Goal: Transaction & Acquisition: Purchase product/service

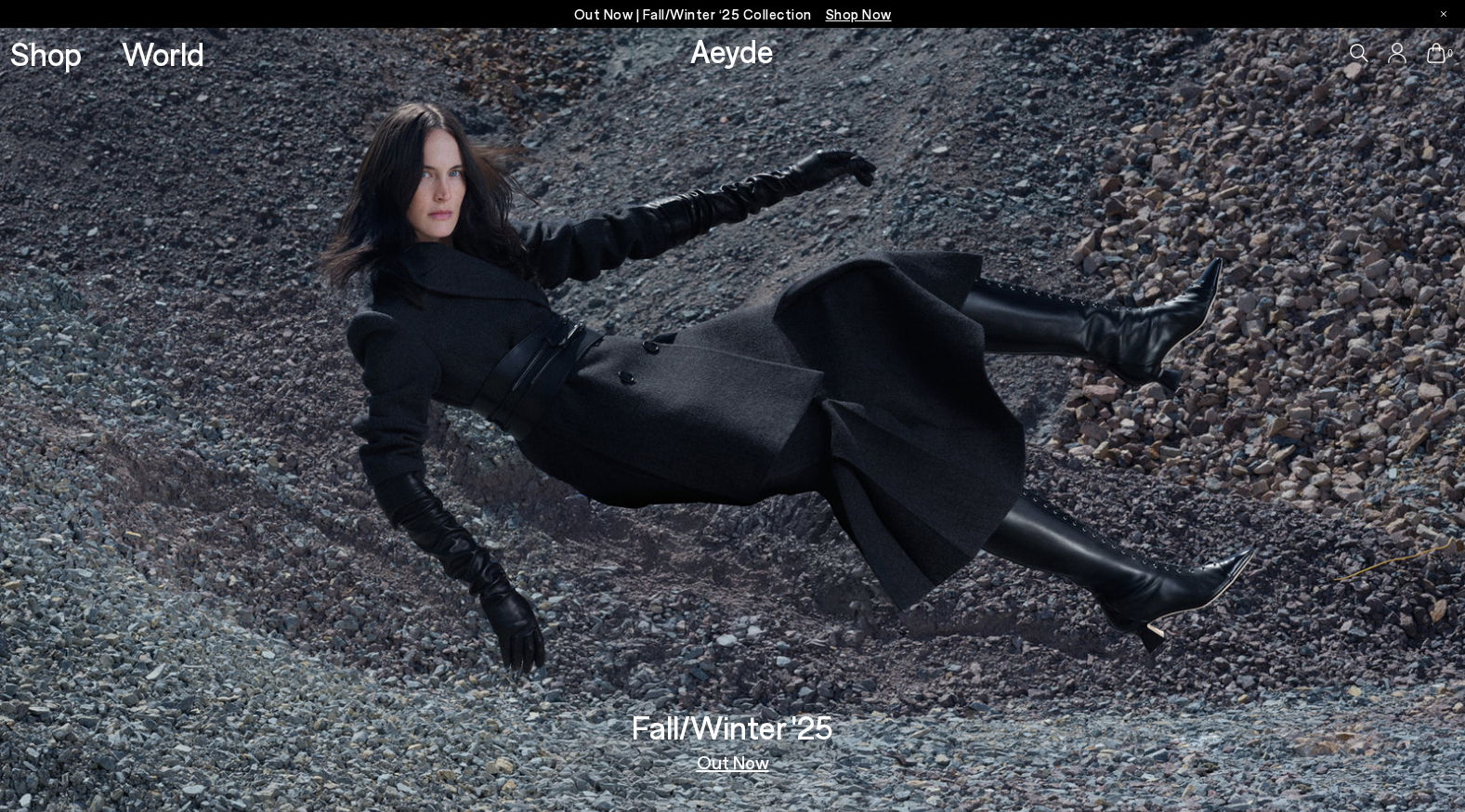
click at [1396, 49] on icon at bounding box center [1397, 53] width 18 height 20
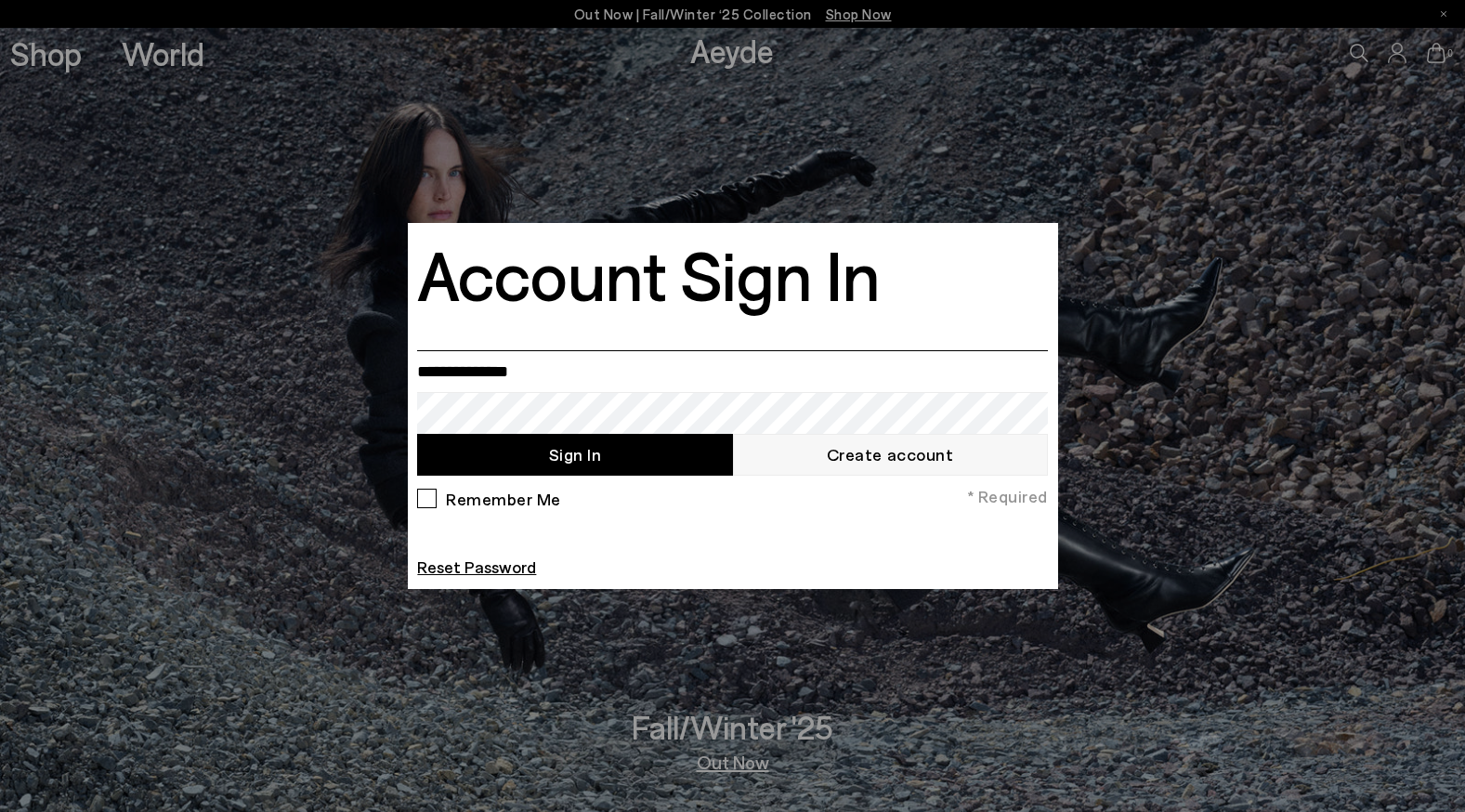
click at [667, 376] on input "email" at bounding box center [732, 371] width 630 height 42
type input "**********"
click at [562, 461] on button "Sign In" at bounding box center [574, 455] width 315 height 42
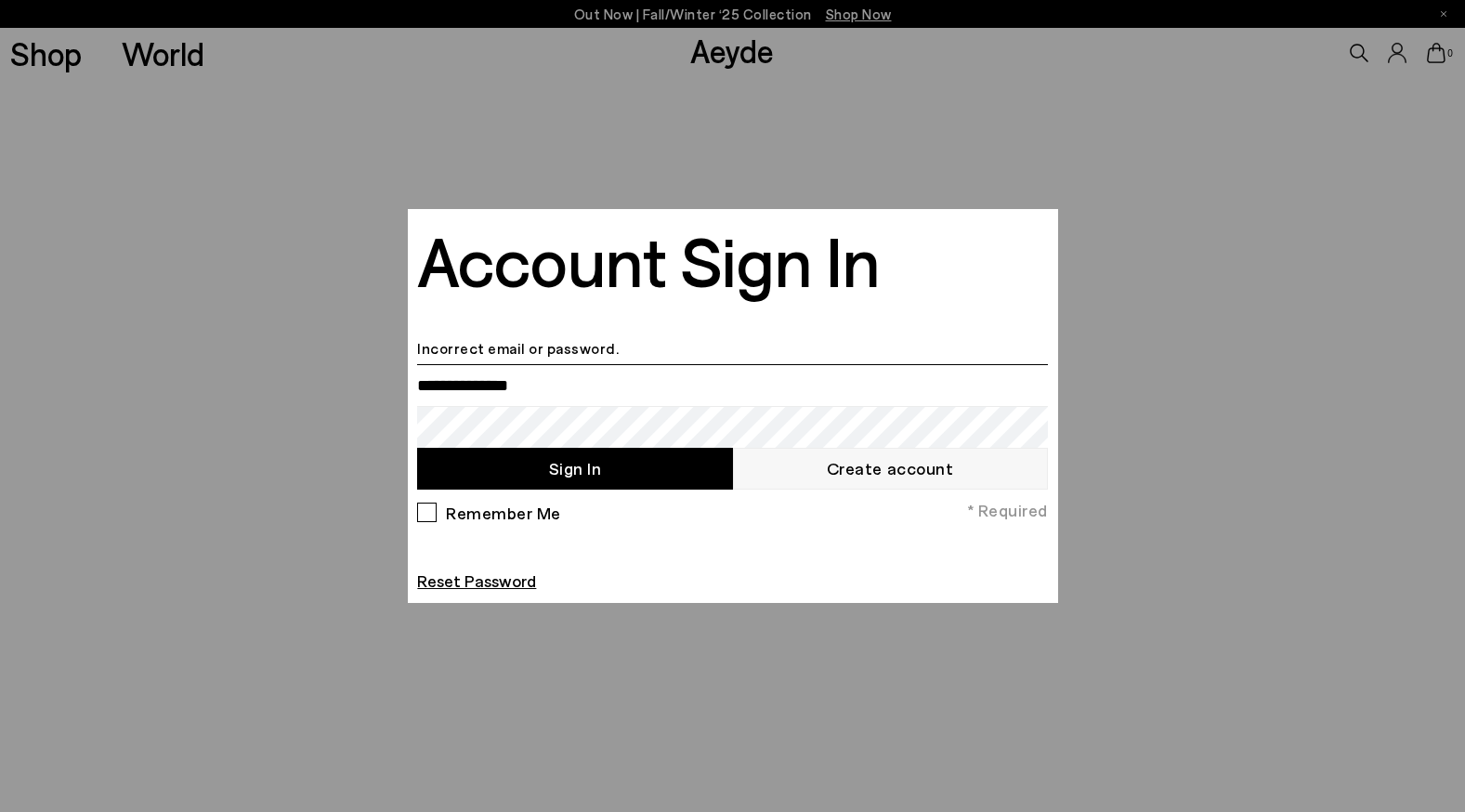
click at [661, 380] on input "email" at bounding box center [732, 385] width 630 height 42
type input "**********"
click at [586, 462] on button "Sign In" at bounding box center [574, 469] width 315 height 42
click at [685, 406] on input "email" at bounding box center [732, 385] width 630 height 42
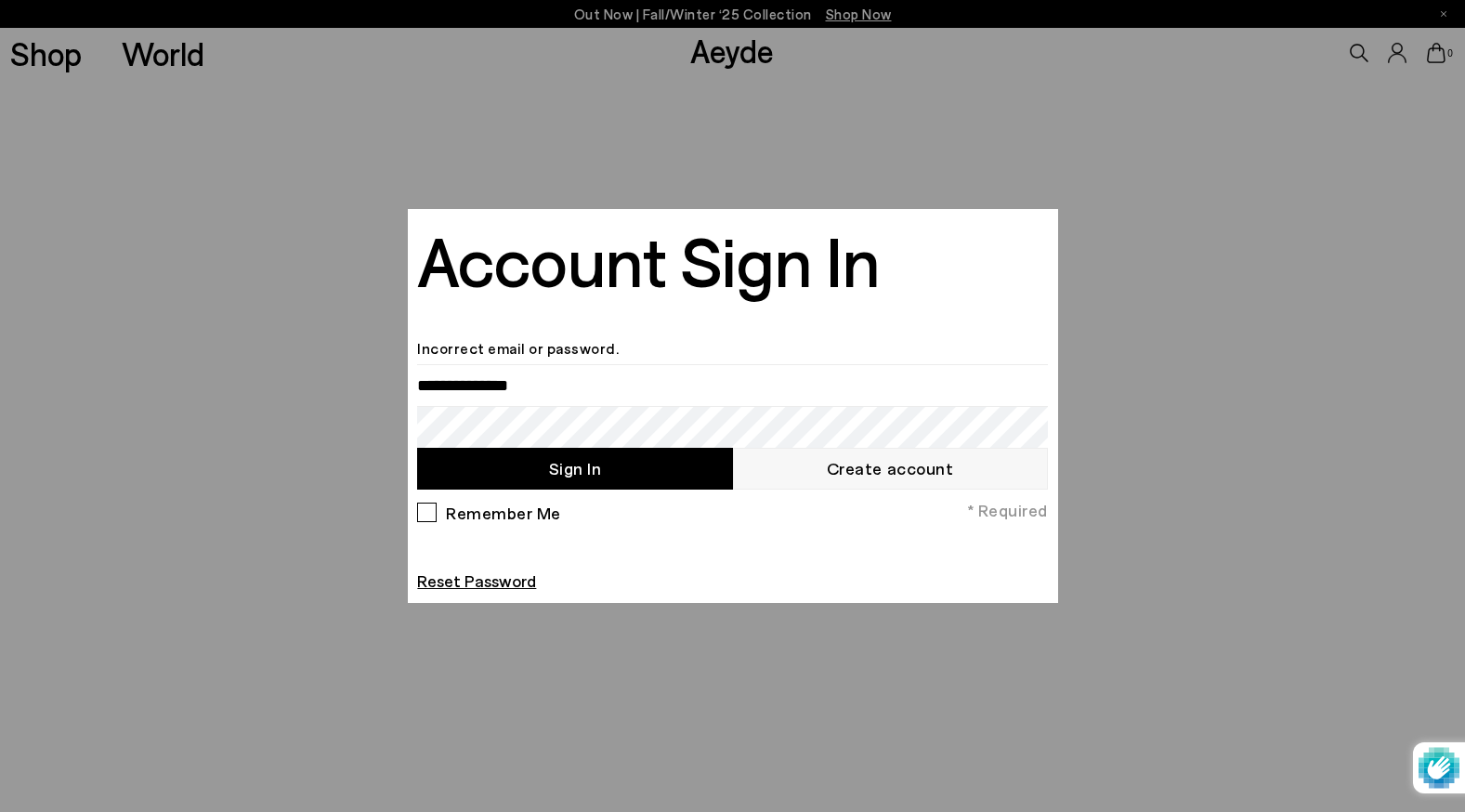
type input "**********"
click at [585, 470] on button "Sign In" at bounding box center [574, 469] width 315 height 42
click at [1005, 158] on div at bounding box center [732, 406] width 1465 height 812
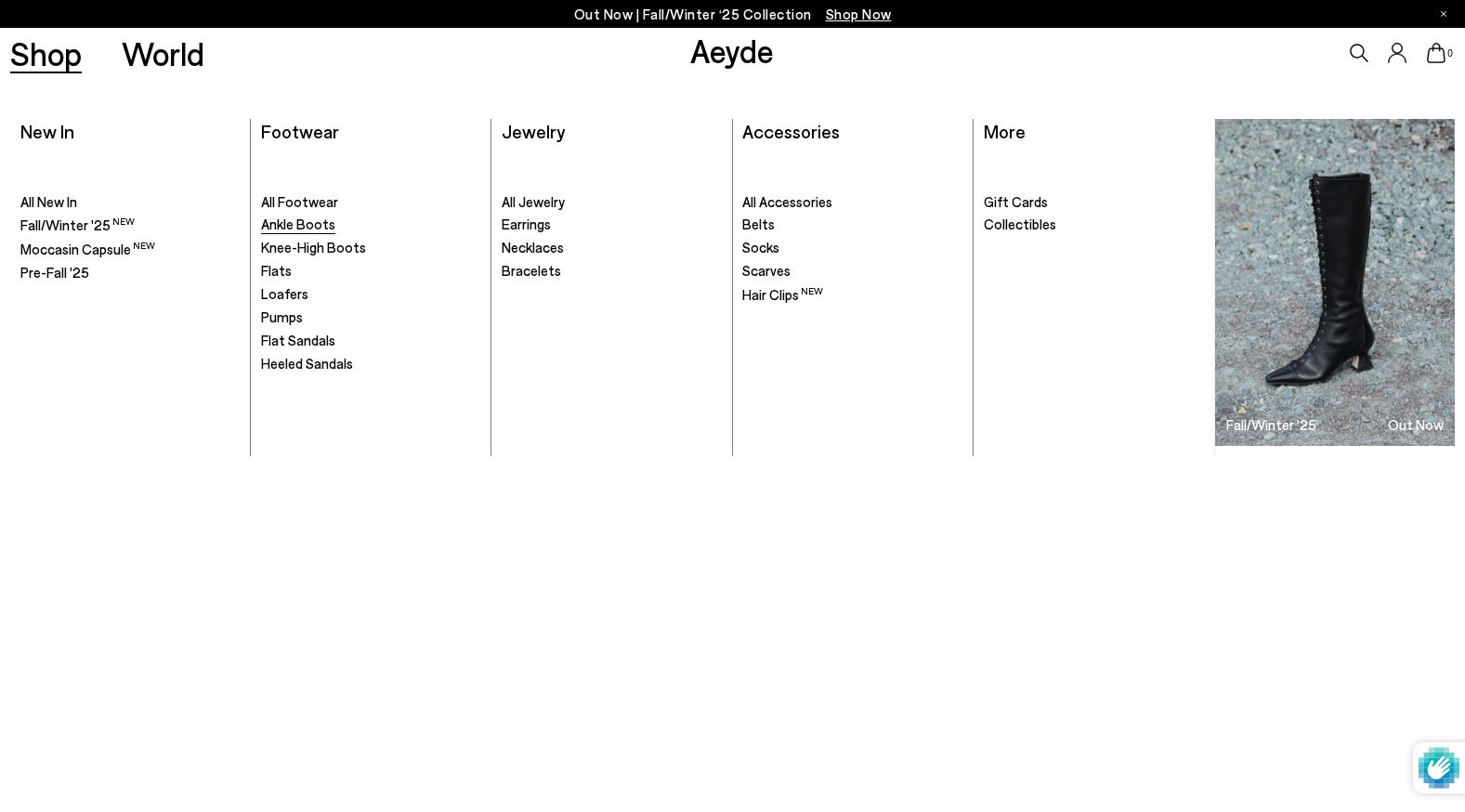
click at [316, 222] on span "Ankle Boots" at bounding box center [298, 223] width 75 height 16
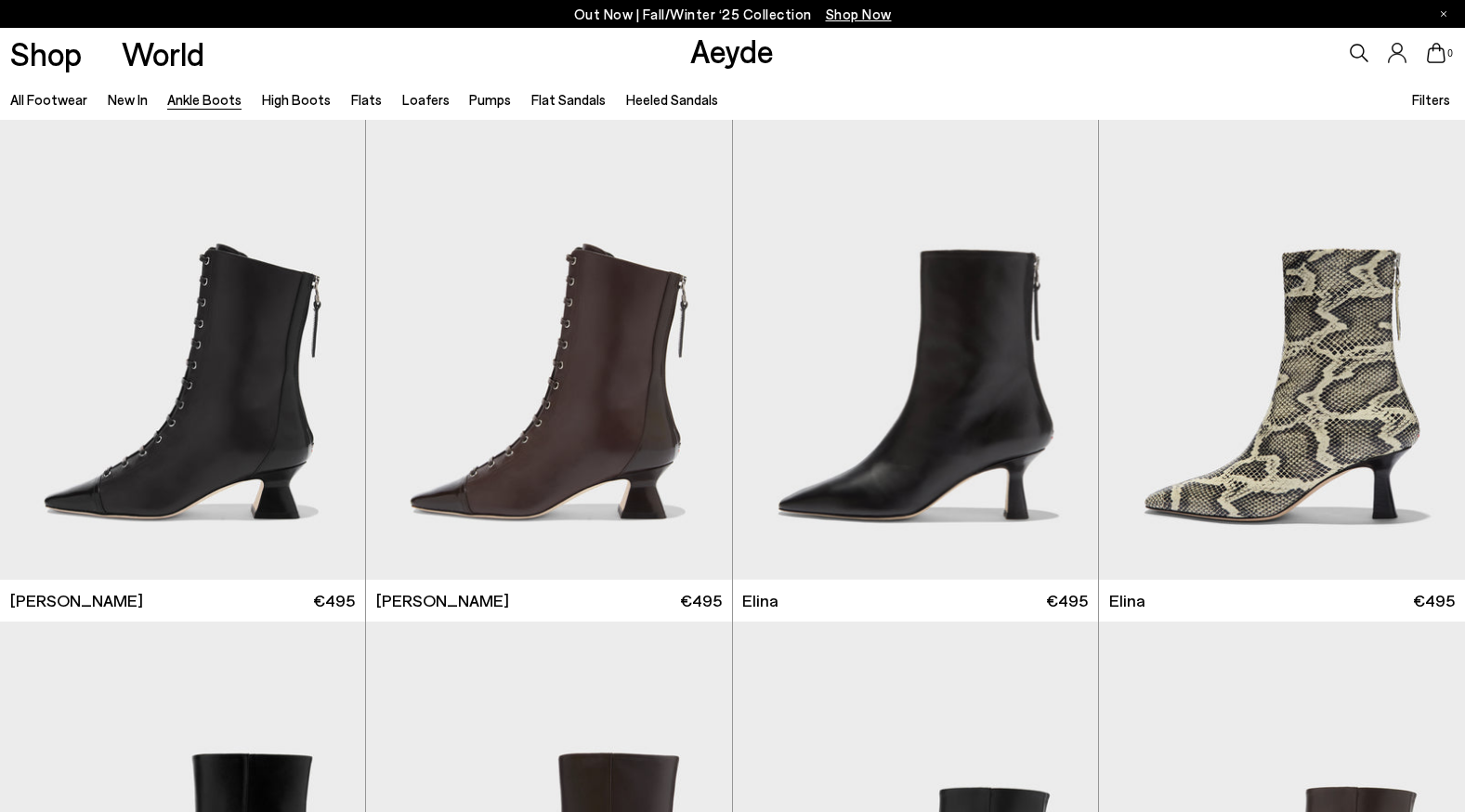
click at [1417, 96] on span "Filters" at bounding box center [1431, 99] width 38 height 16
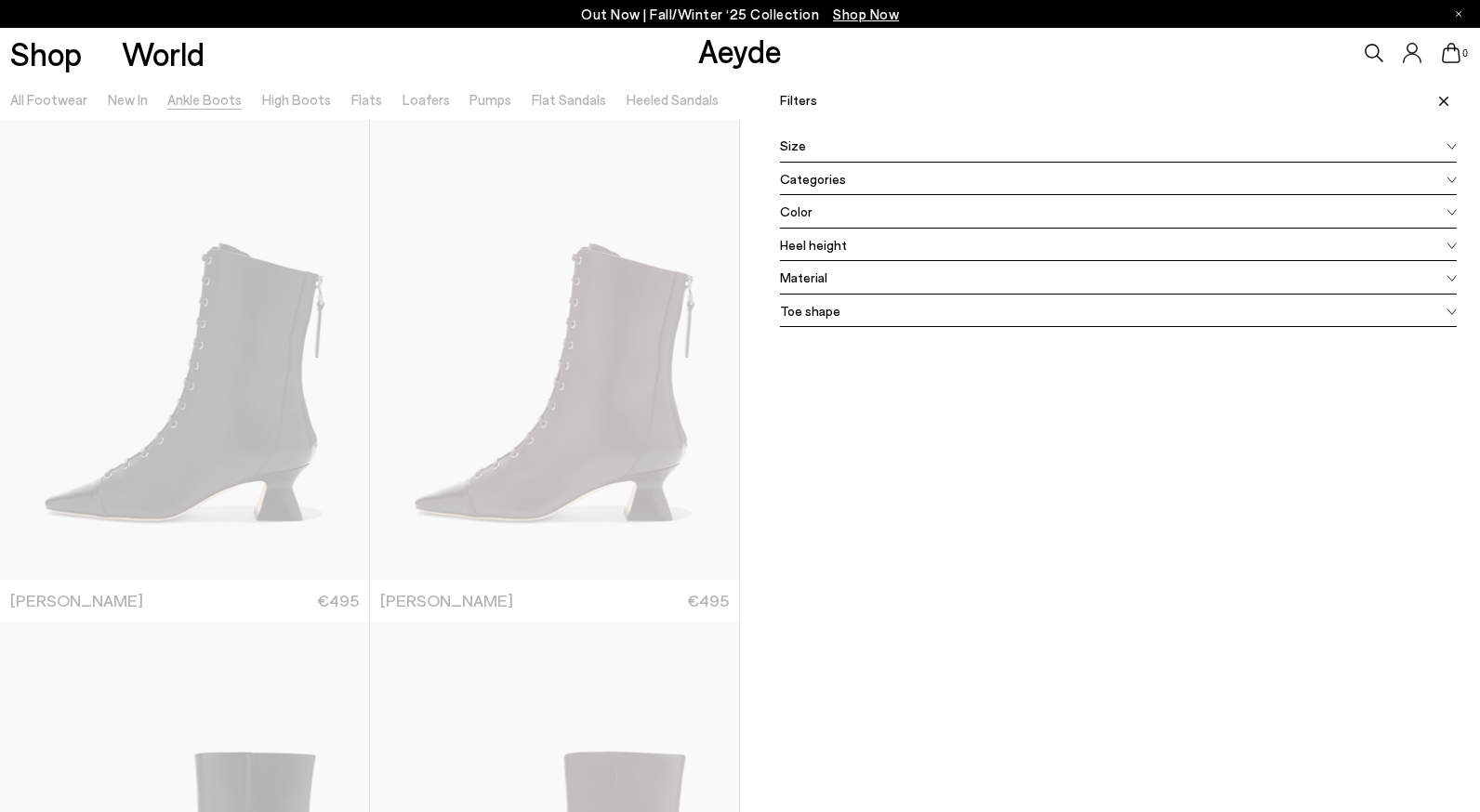
click at [969, 242] on div "Heel height" at bounding box center [1118, 244] width 677 height 34
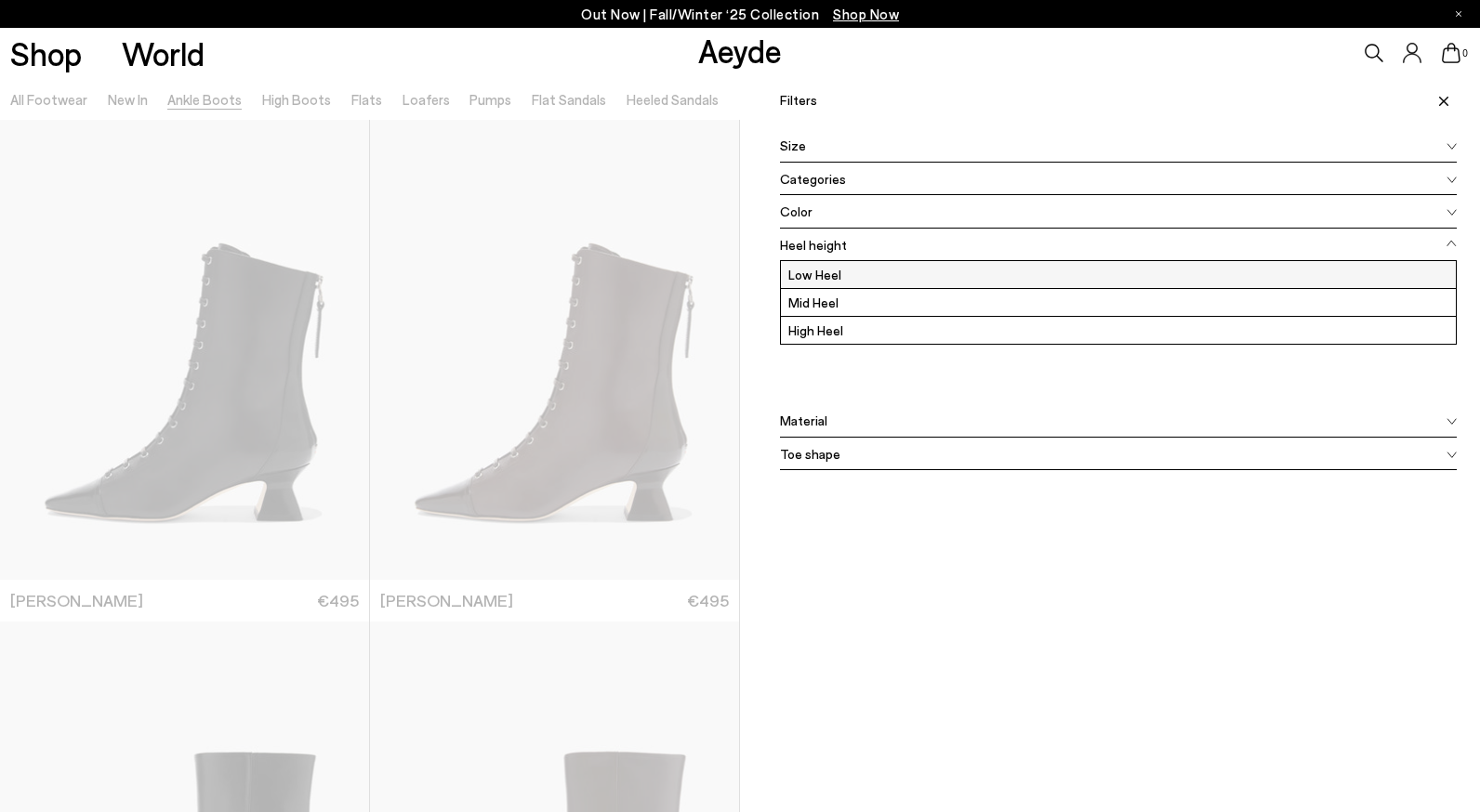
click at [848, 274] on label "Low Heel" at bounding box center [1118, 274] width 675 height 27
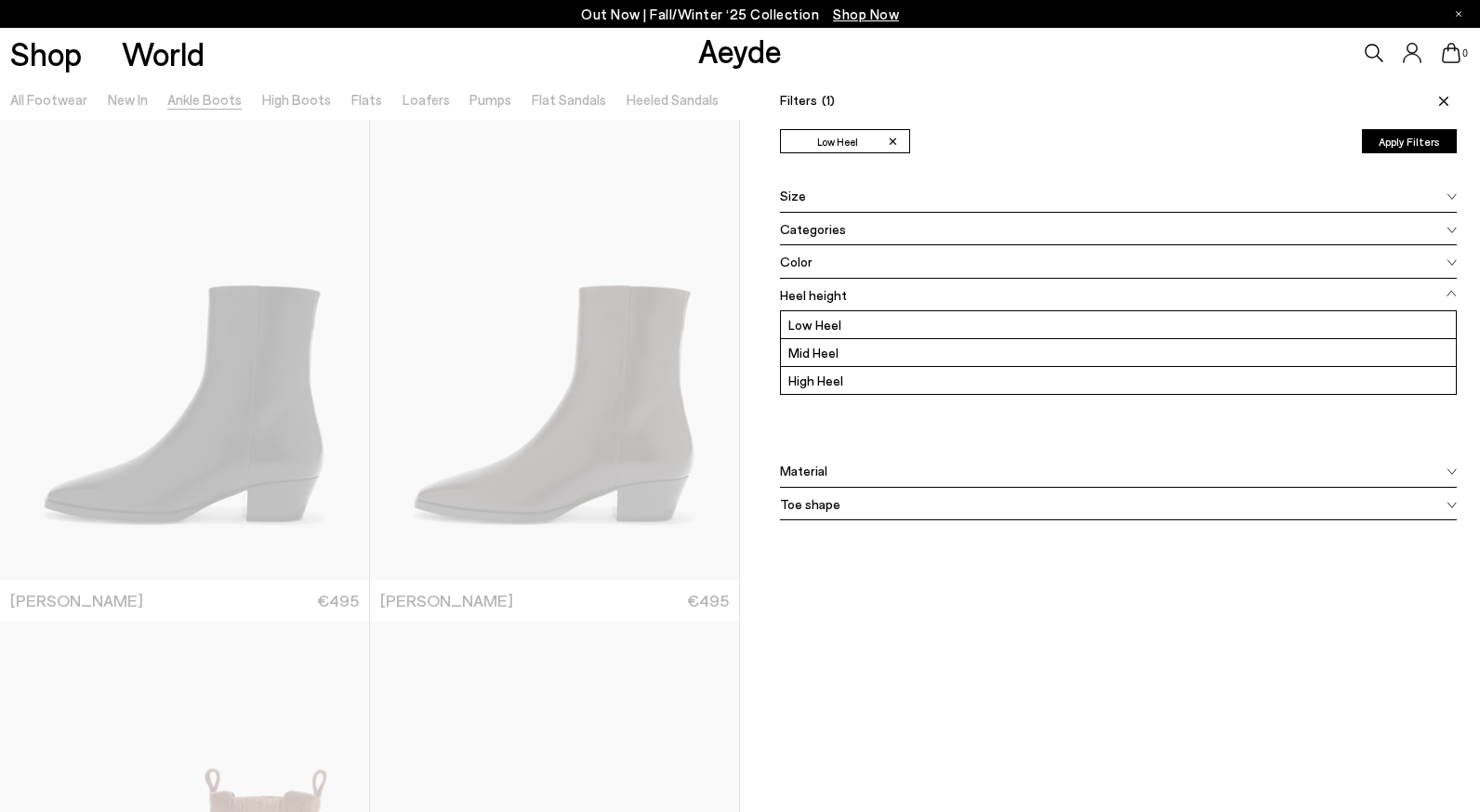
click at [991, 199] on div "Size" at bounding box center [1118, 196] width 677 height 34
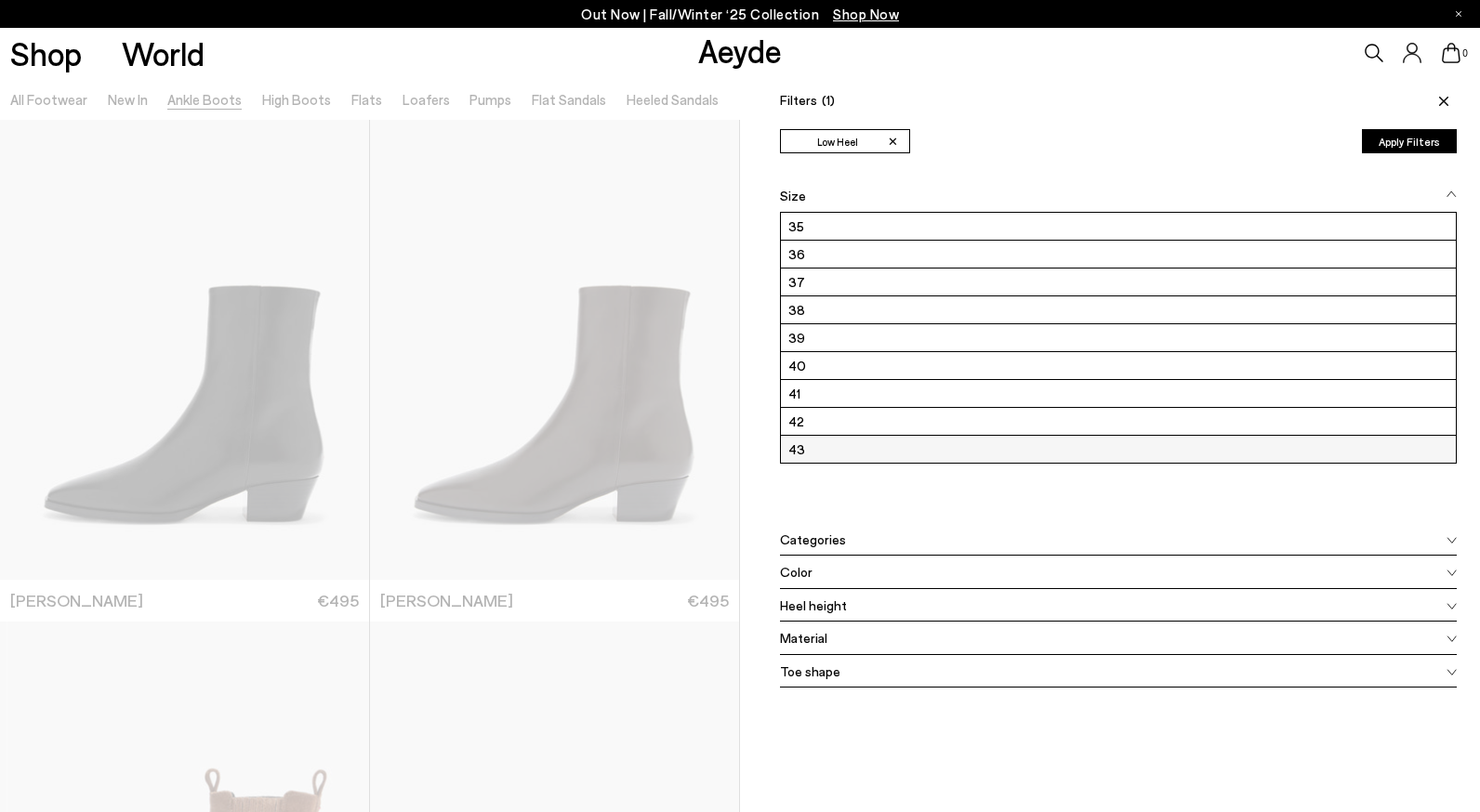
click at [916, 460] on label "43" at bounding box center [1118, 450] width 675 height 27
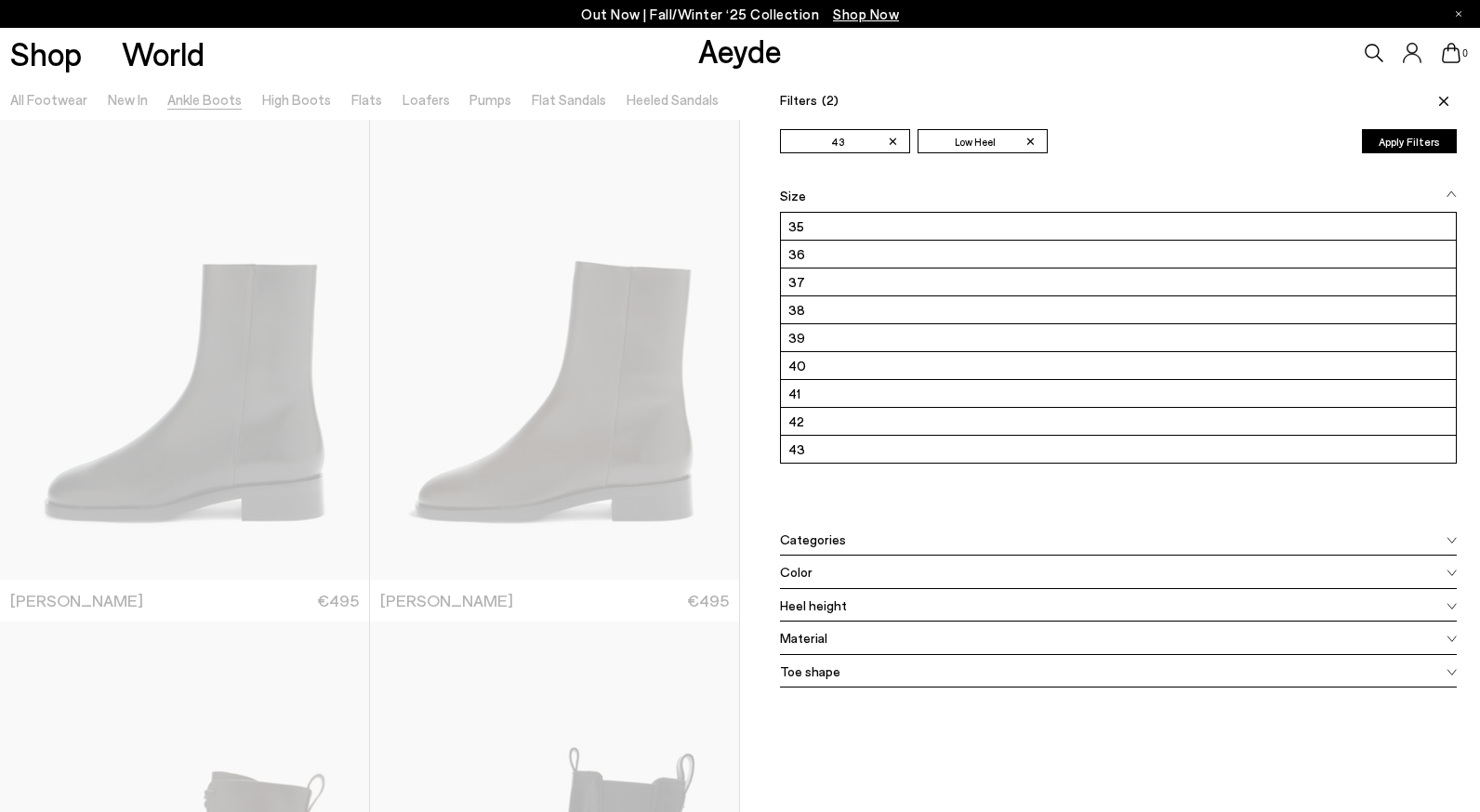
click at [1369, 135] on button "Apply Filters" at bounding box center [1409, 141] width 95 height 24
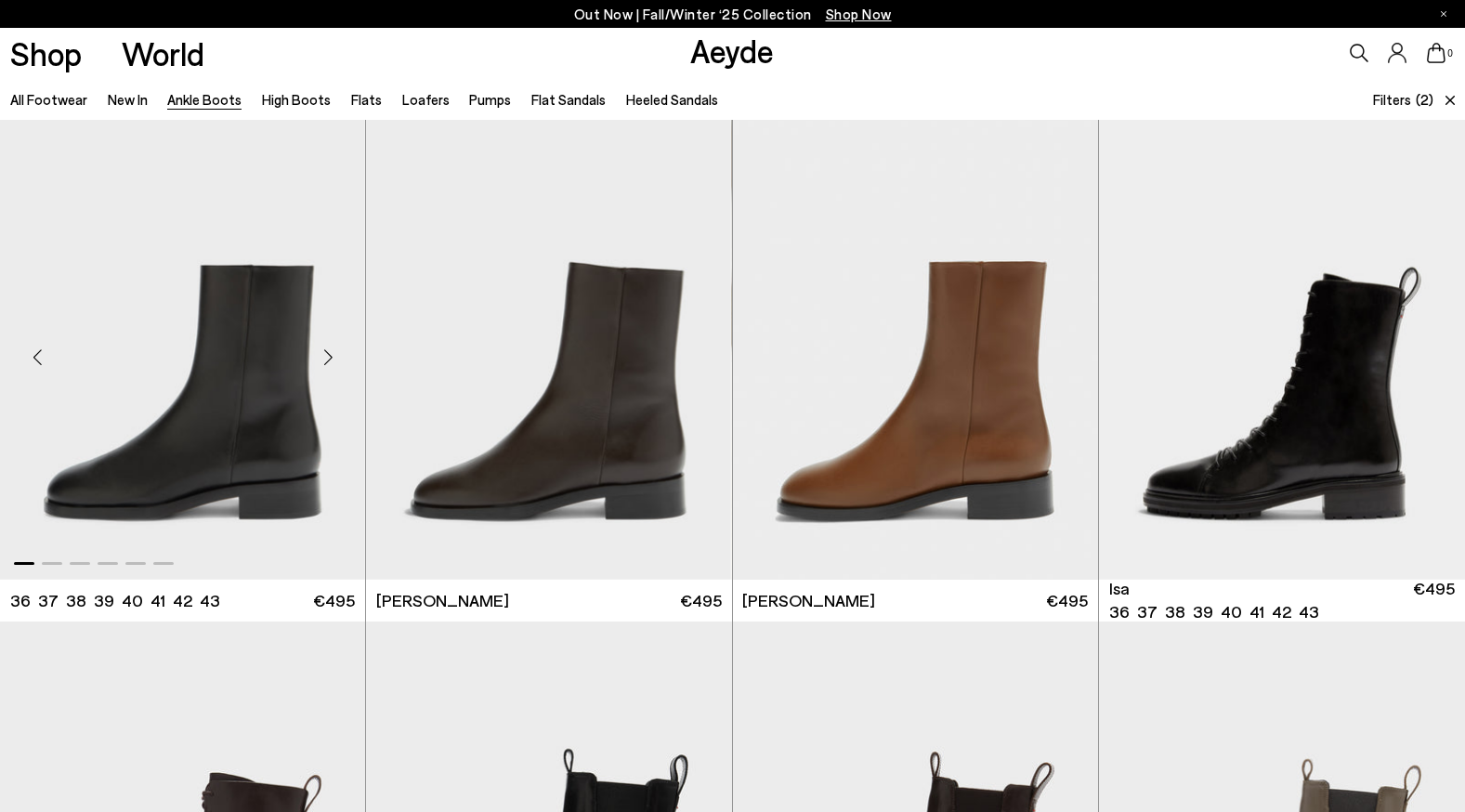
click at [278, 383] on img "1 / 6" at bounding box center [182, 349] width 365 height 459
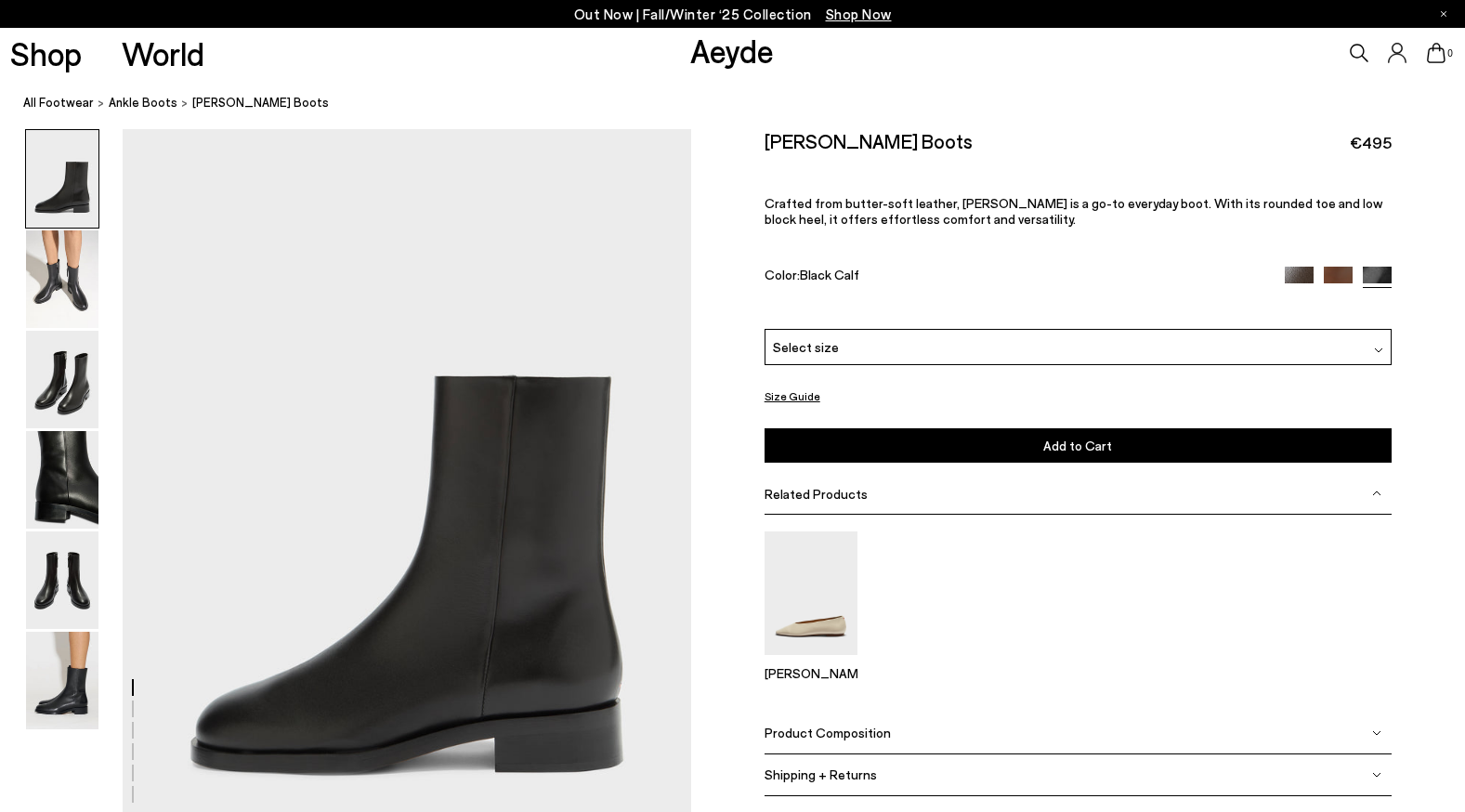
click at [1187, 332] on div "Select size" at bounding box center [1079, 347] width 627 height 36
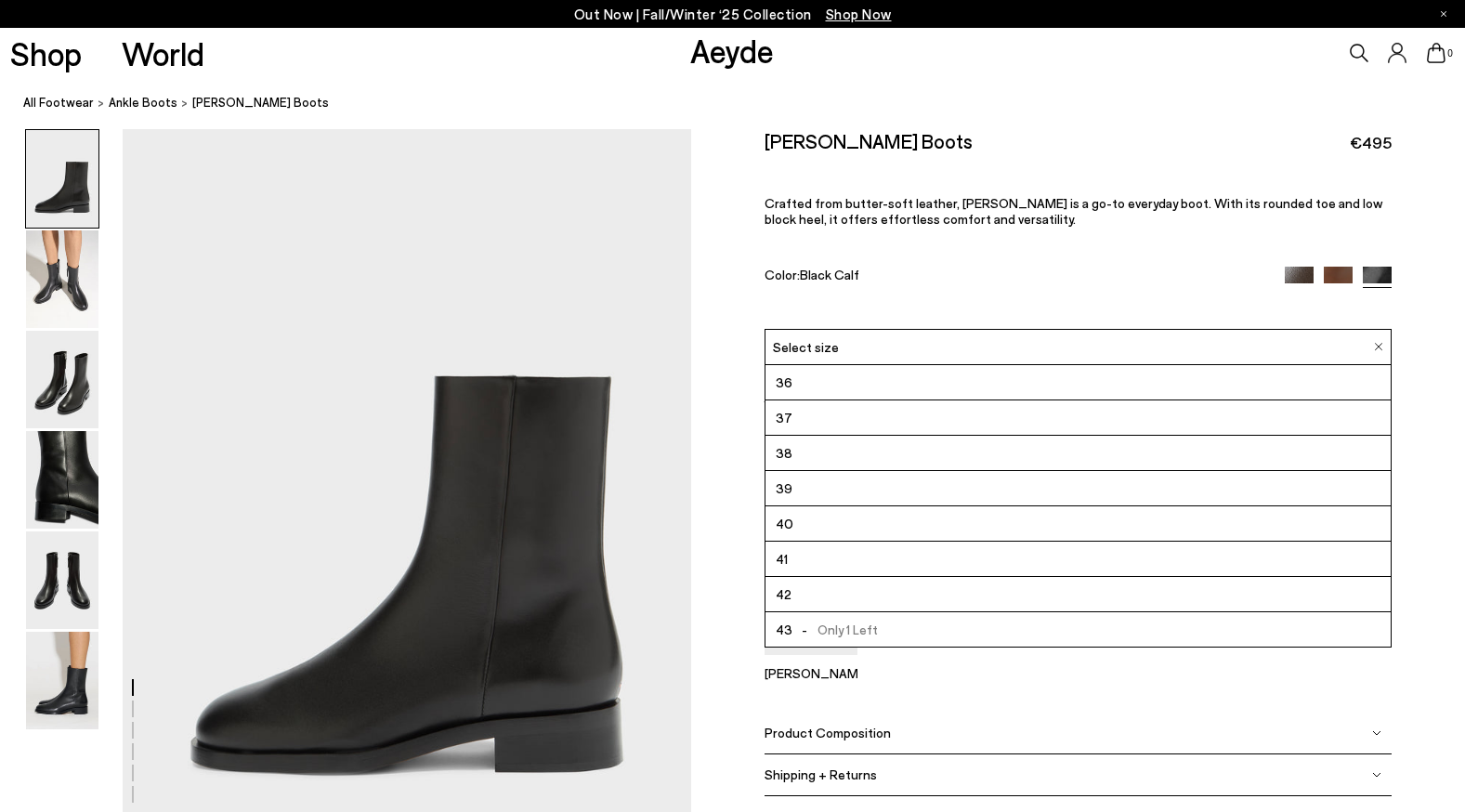
click at [902, 639] on li "43 - Only 1 Left" at bounding box center [1079, 630] width 625 height 35
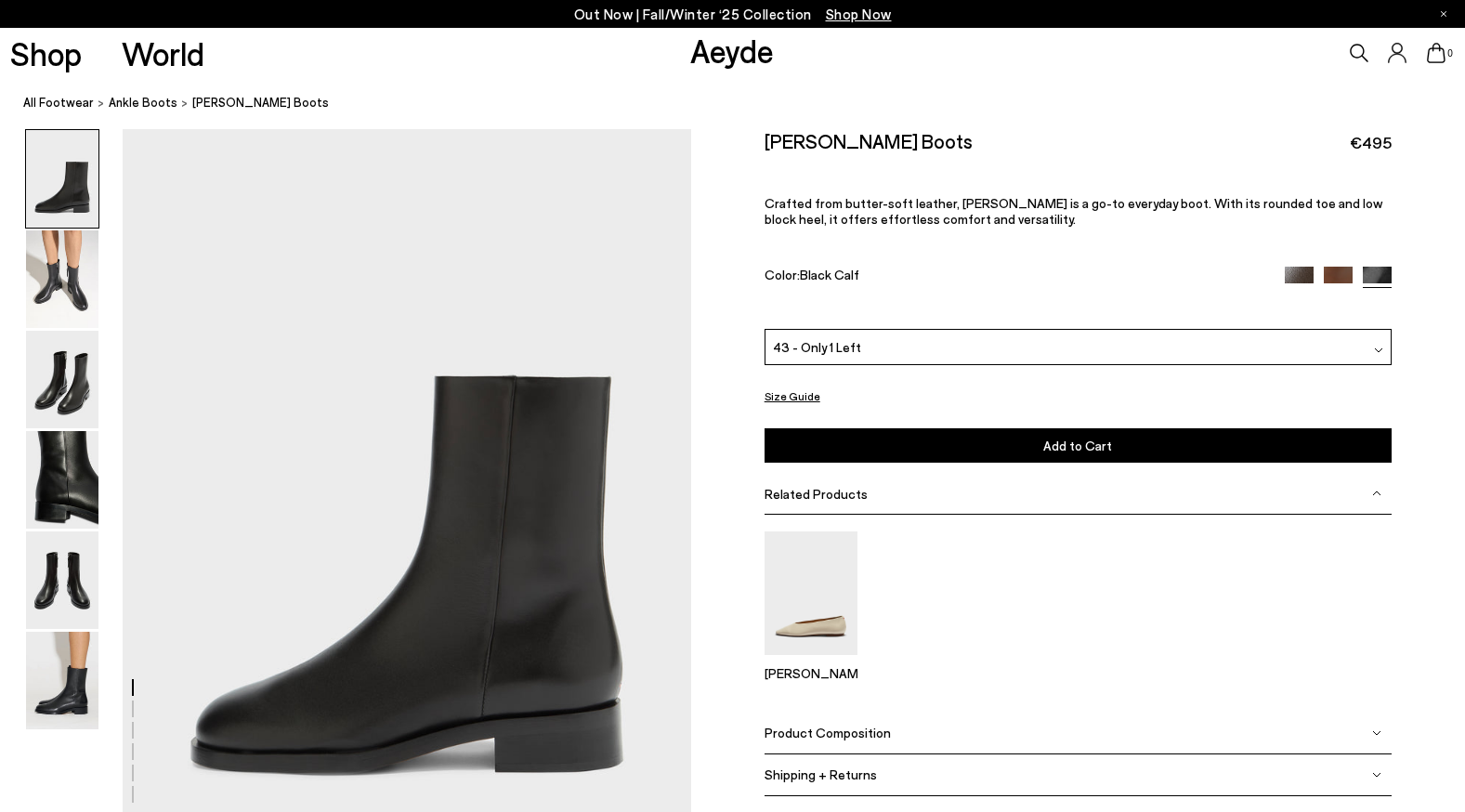
click at [975, 457] on button "Add to Cart Select a Size First" at bounding box center [1079, 446] width 627 height 35
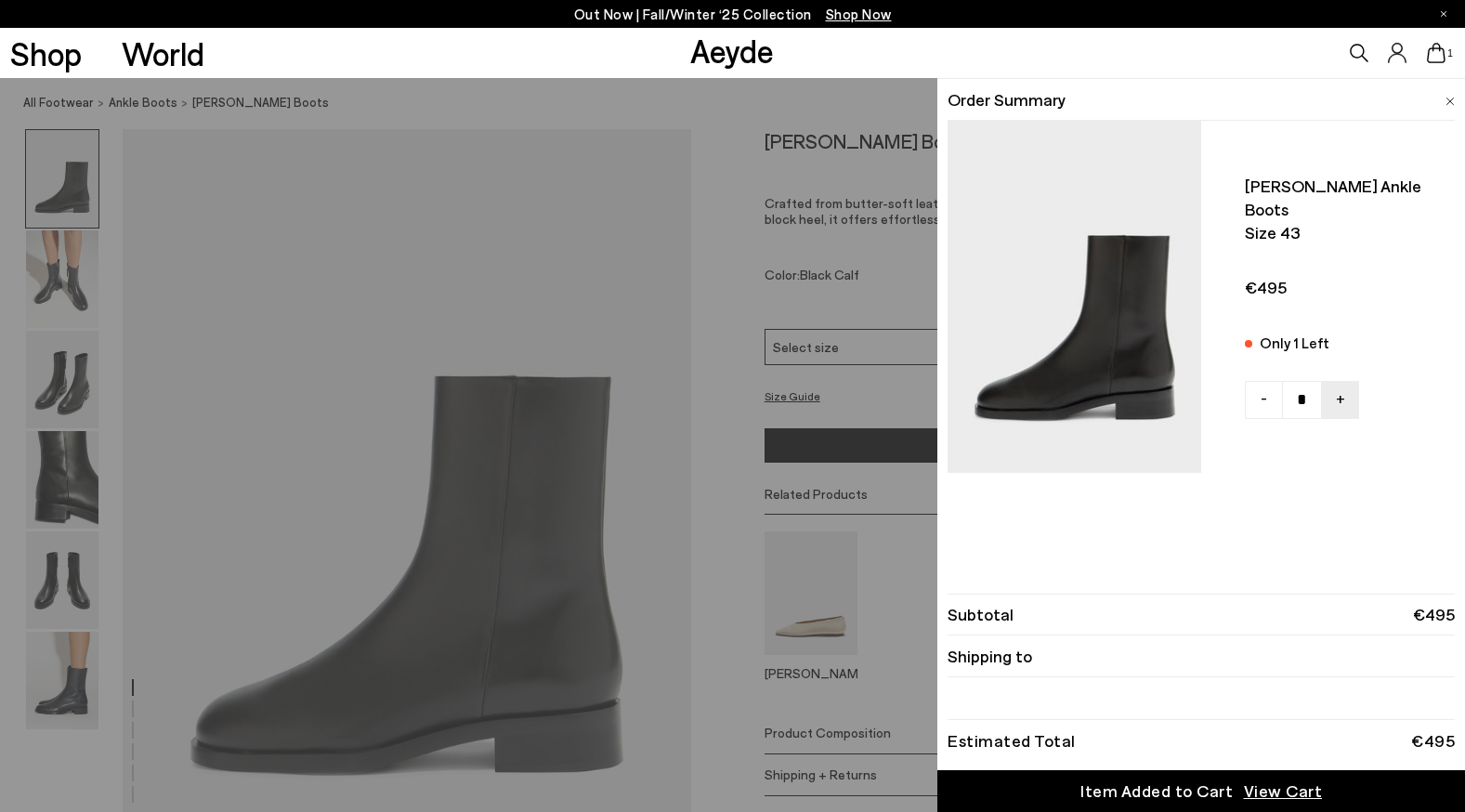
click at [747, 242] on div "Quick Add Color Size View Details Order Summary Vincent ankle boots Size 43 Onl…" at bounding box center [732, 445] width 1465 height 734
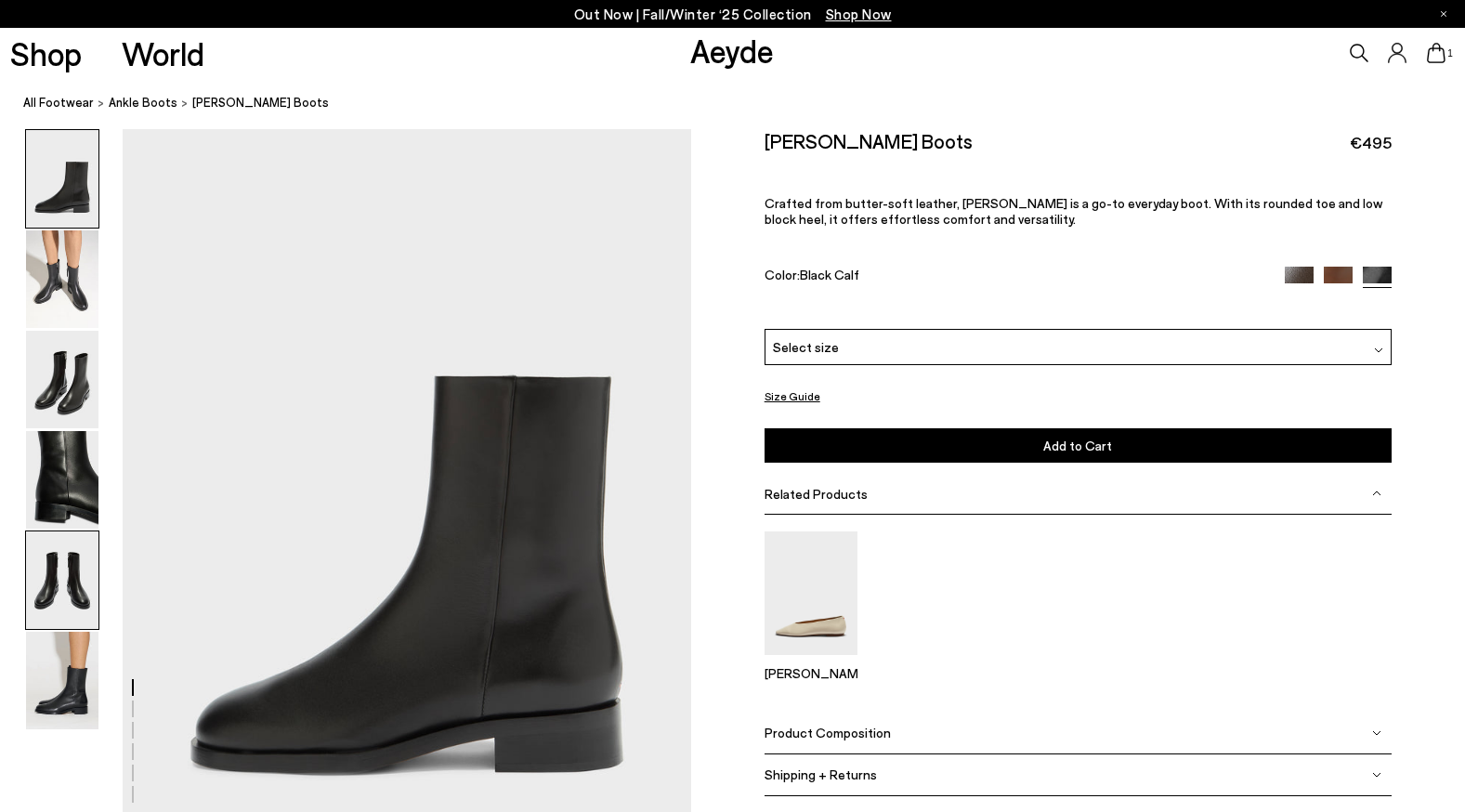
click at [65, 574] on img at bounding box center [62, 580] width 73 height 98
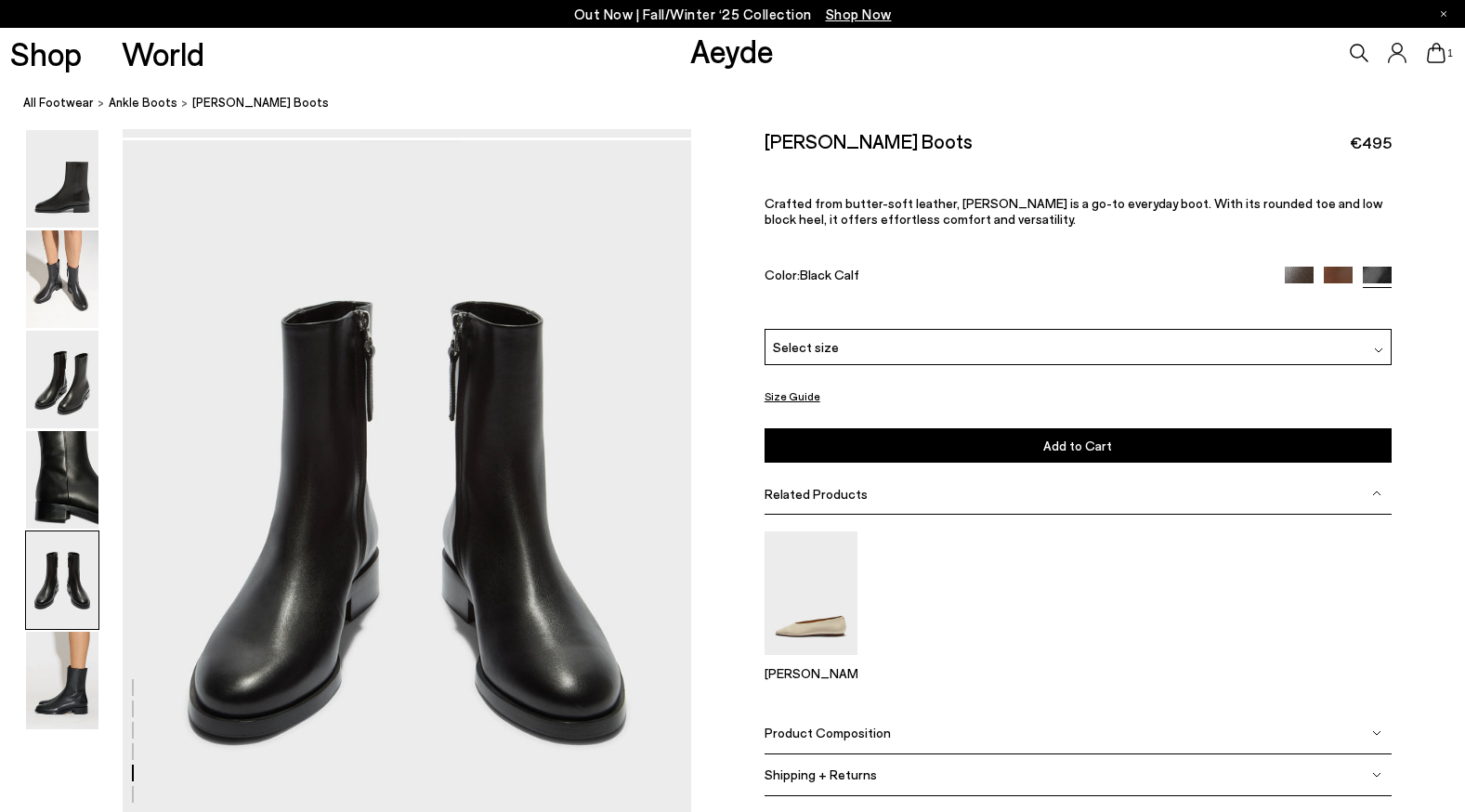
scroll to position [3045, 0]
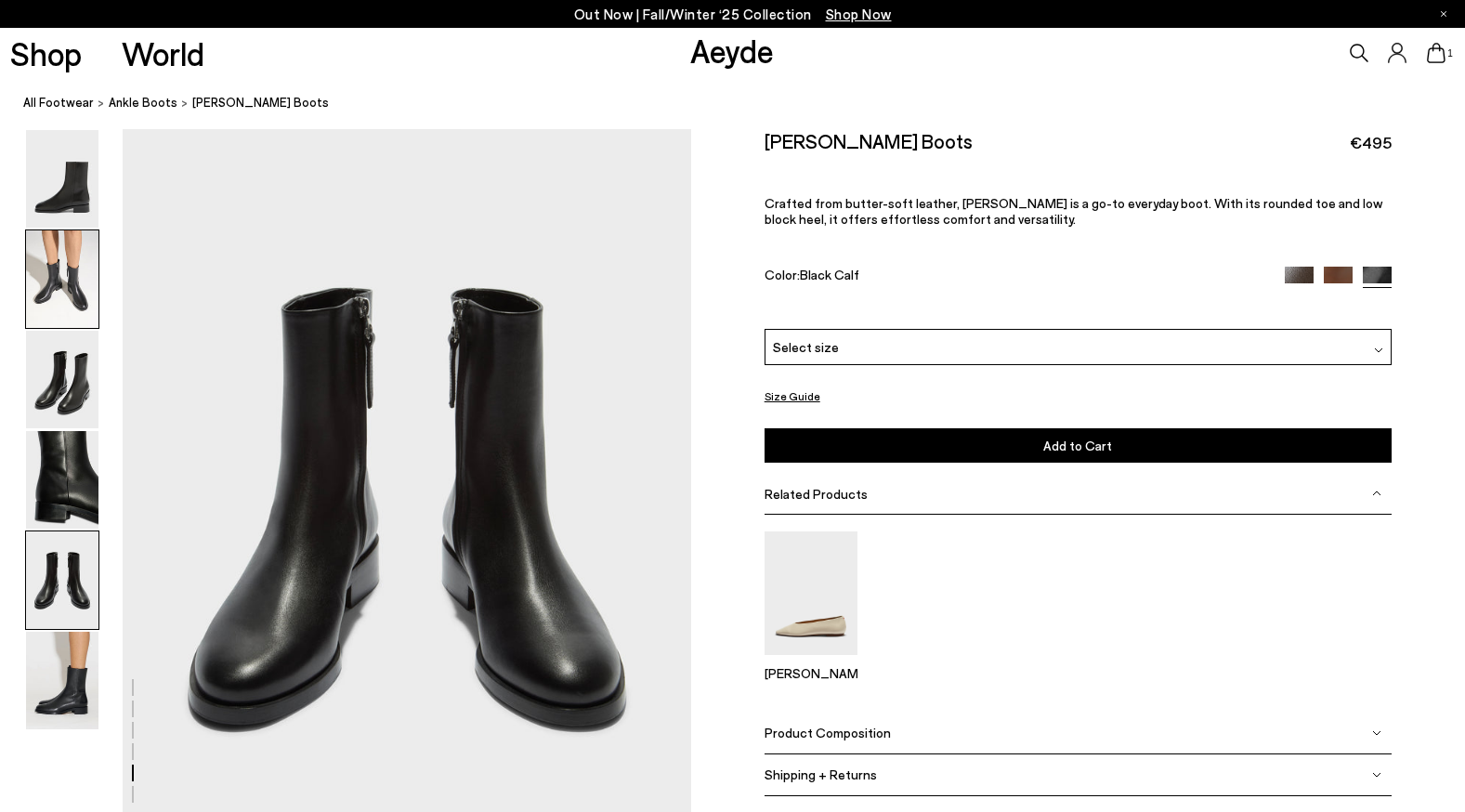
click at [67, 281] on img at bounding box center [62, 279] width 73 height 98
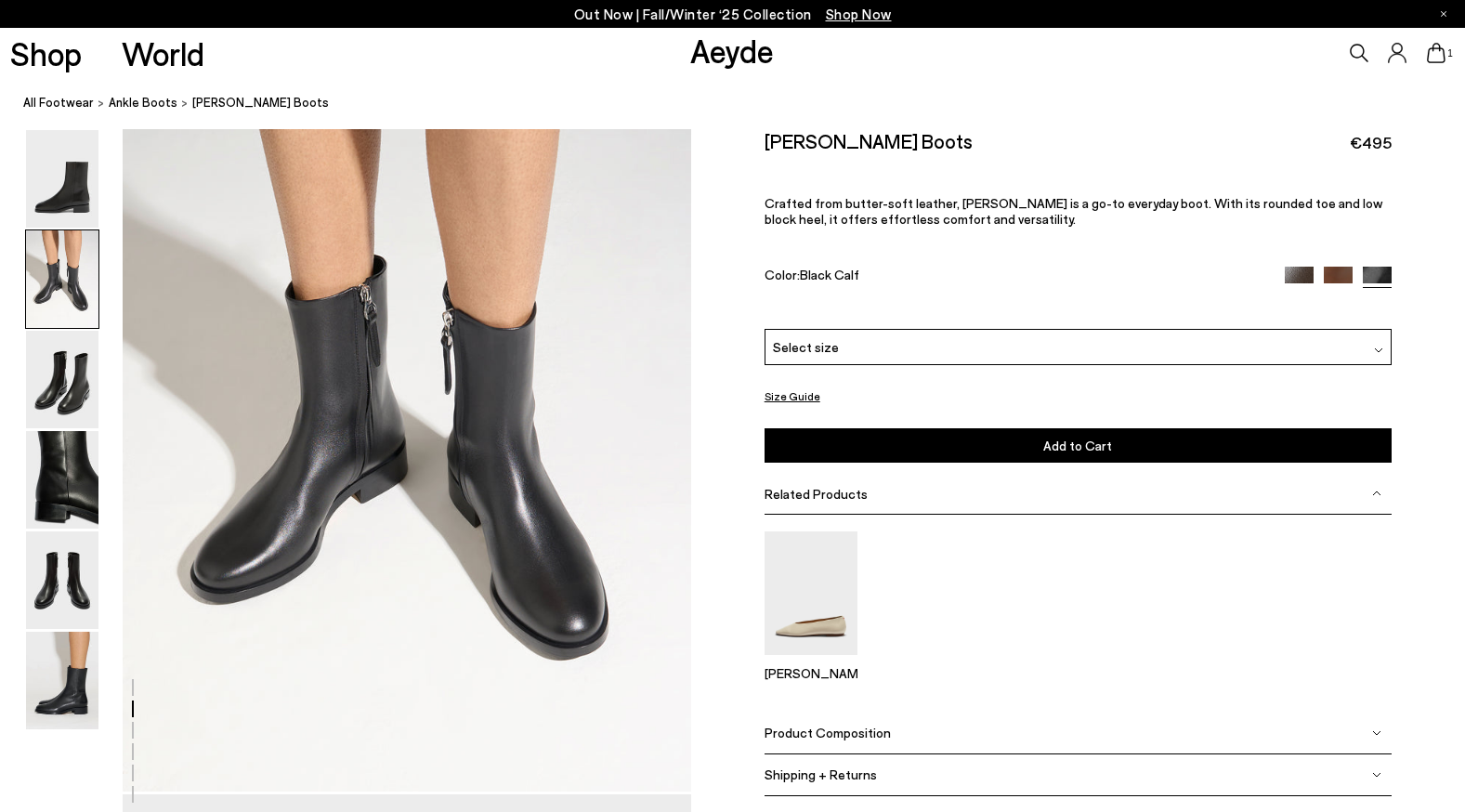
scroll to position [763, 0]
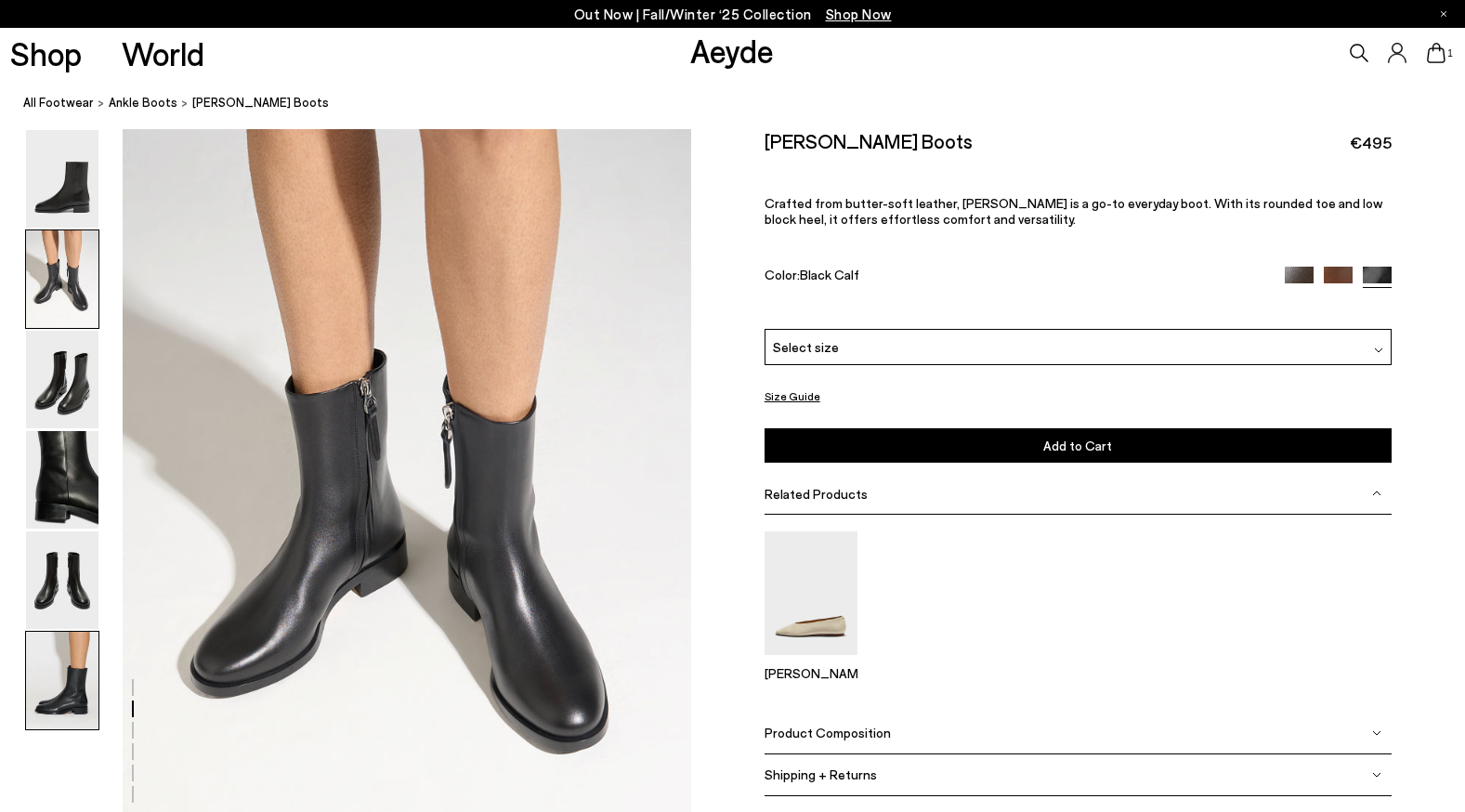
click at [35, 713] on img at bounding box center [62, 681] width 73 height 98
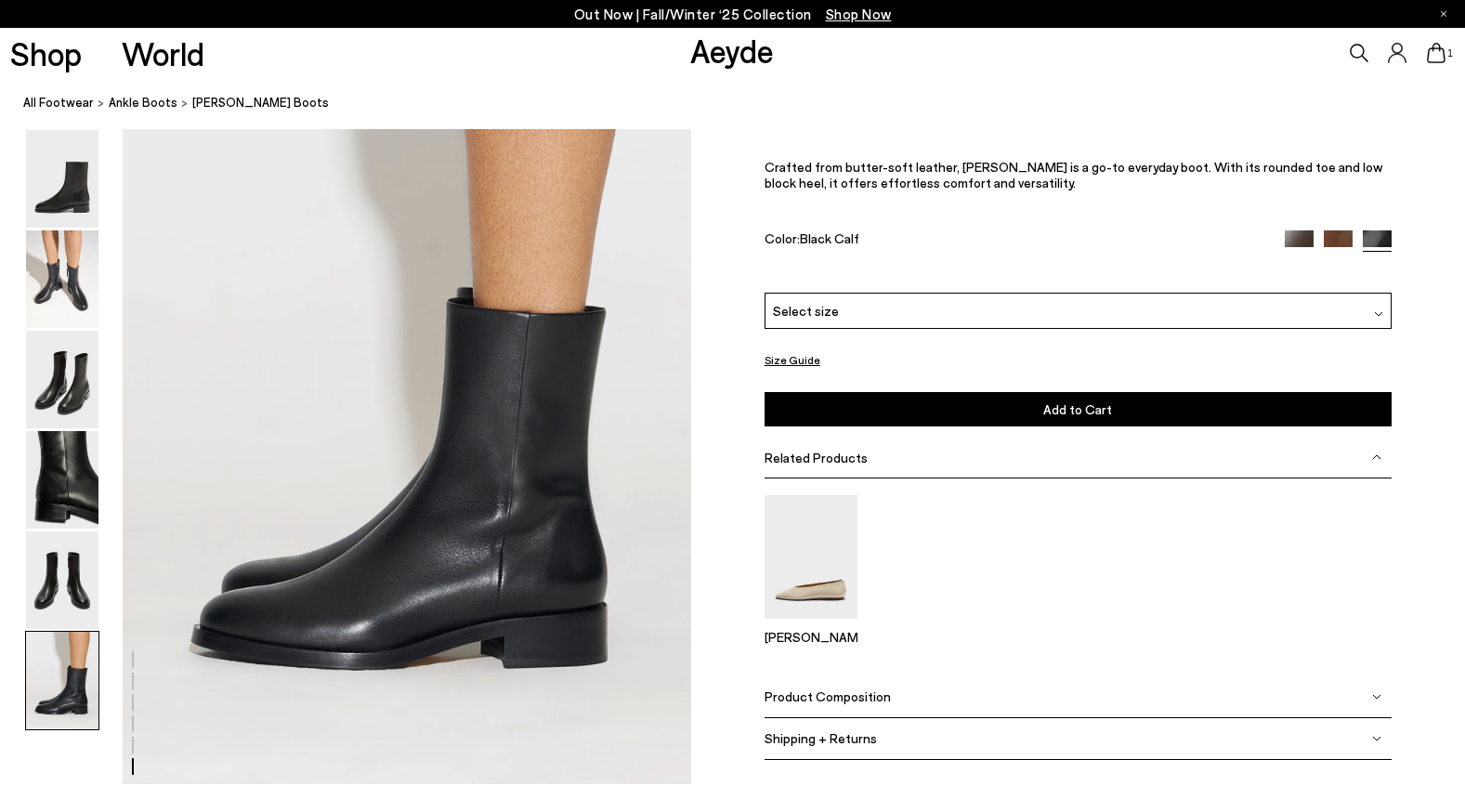
scroll to position [3932, 0]
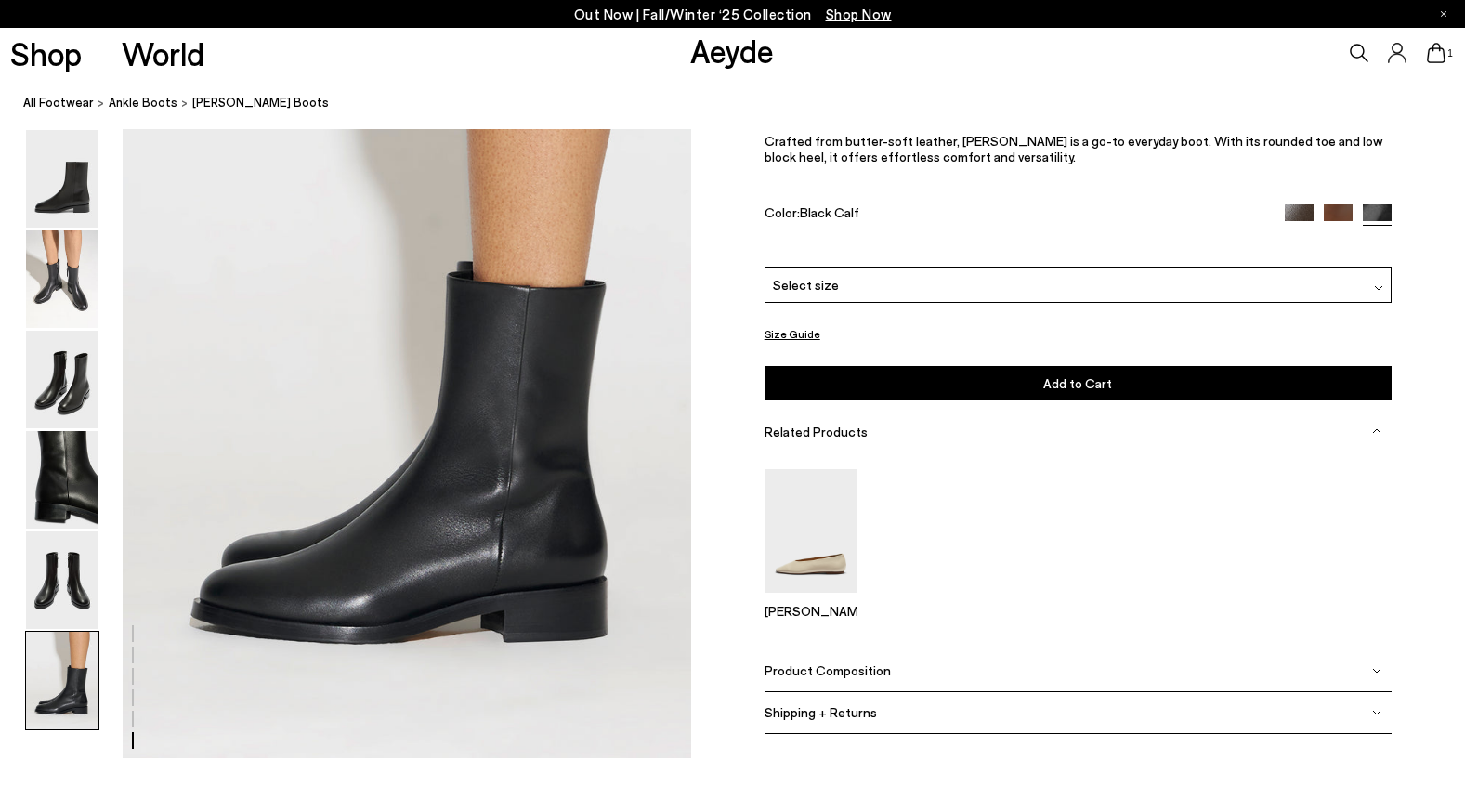
click at [1206, 271] on div "Select size" at bounding box center [1079, 285] width 627 height 36
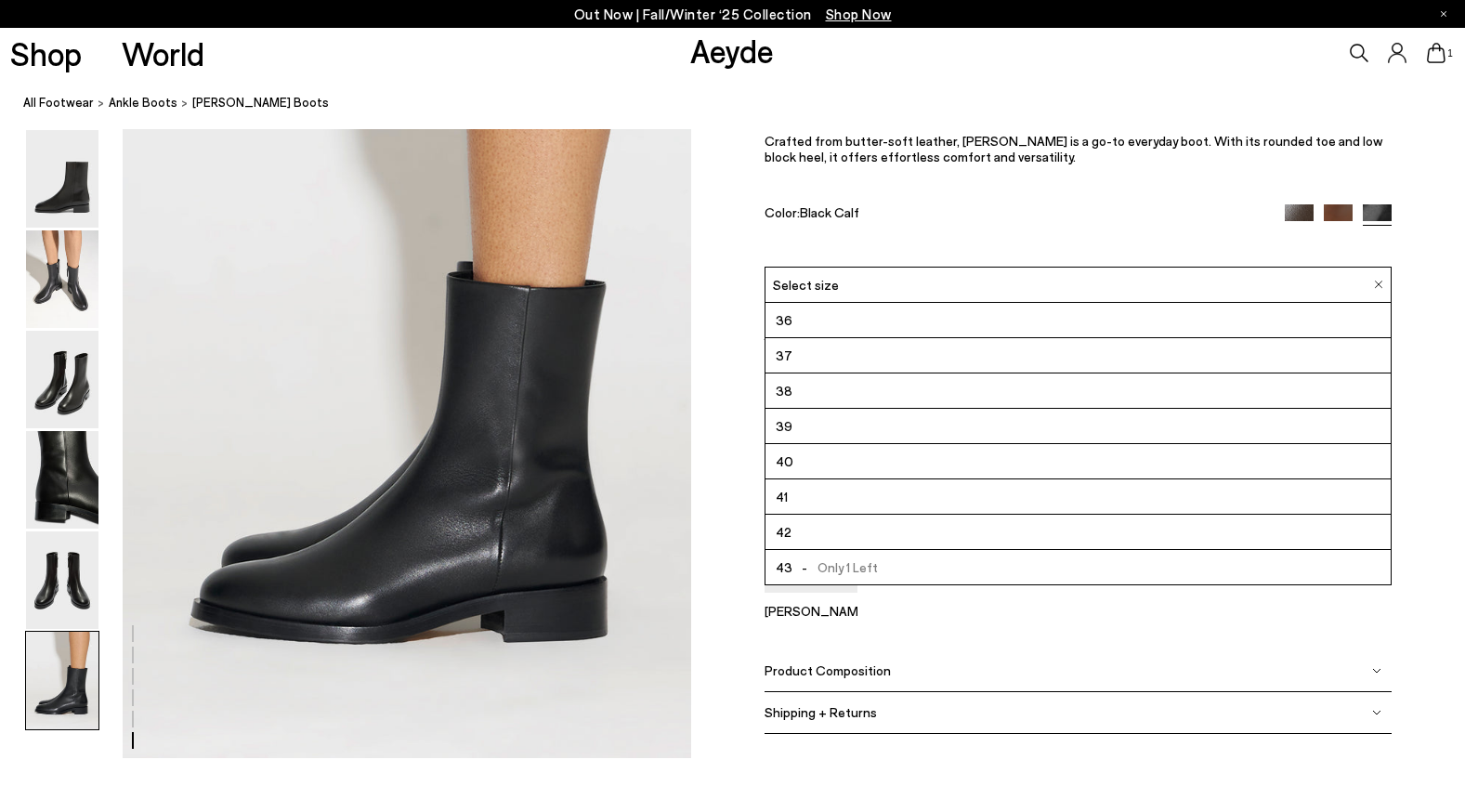
click at [917, 532] on li "42" at bounding box center [1079, 532] width 625 height 35
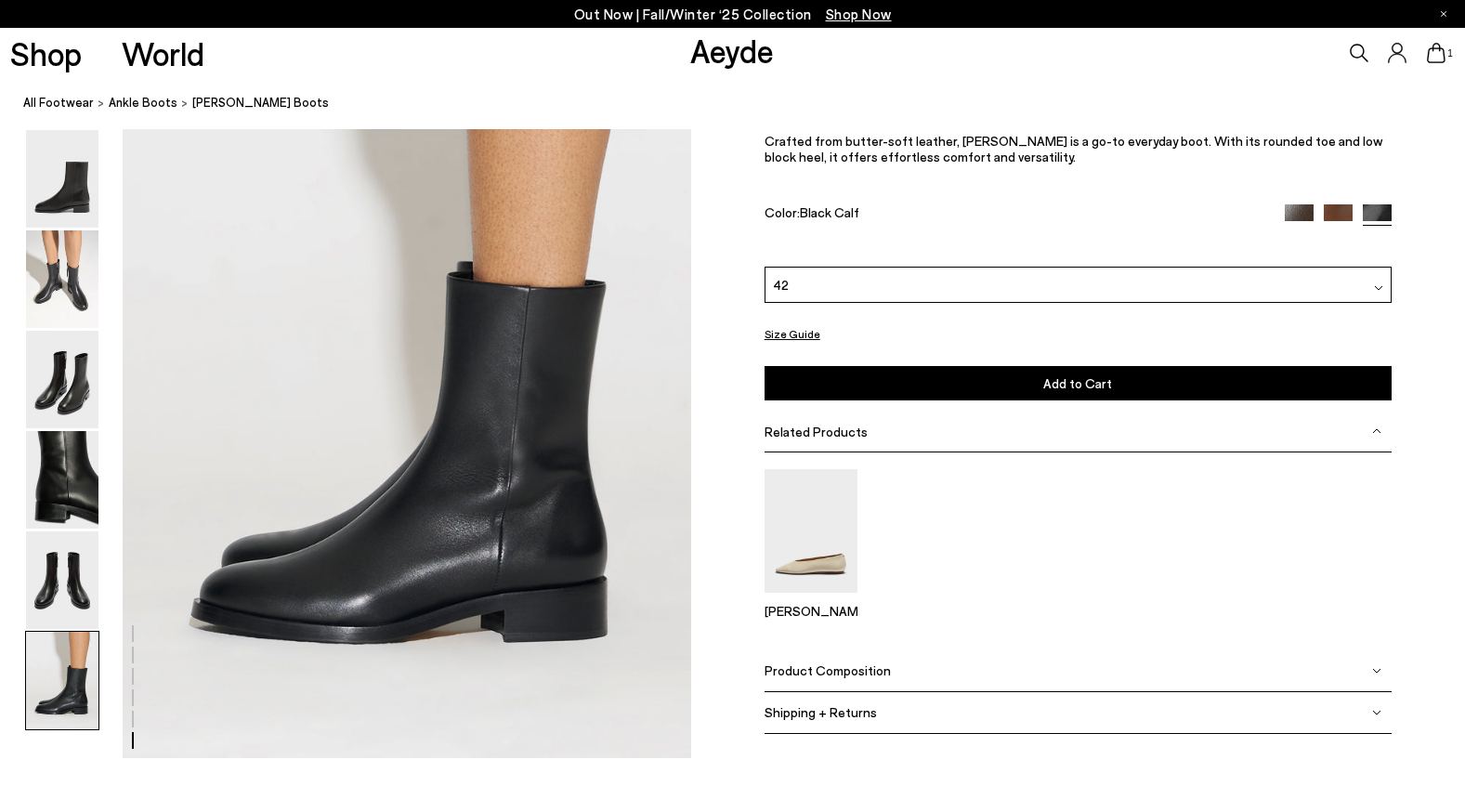
click at [1049, 385] on span "Add to Cart" at bounding box center [1078, 383] width 69 height 15
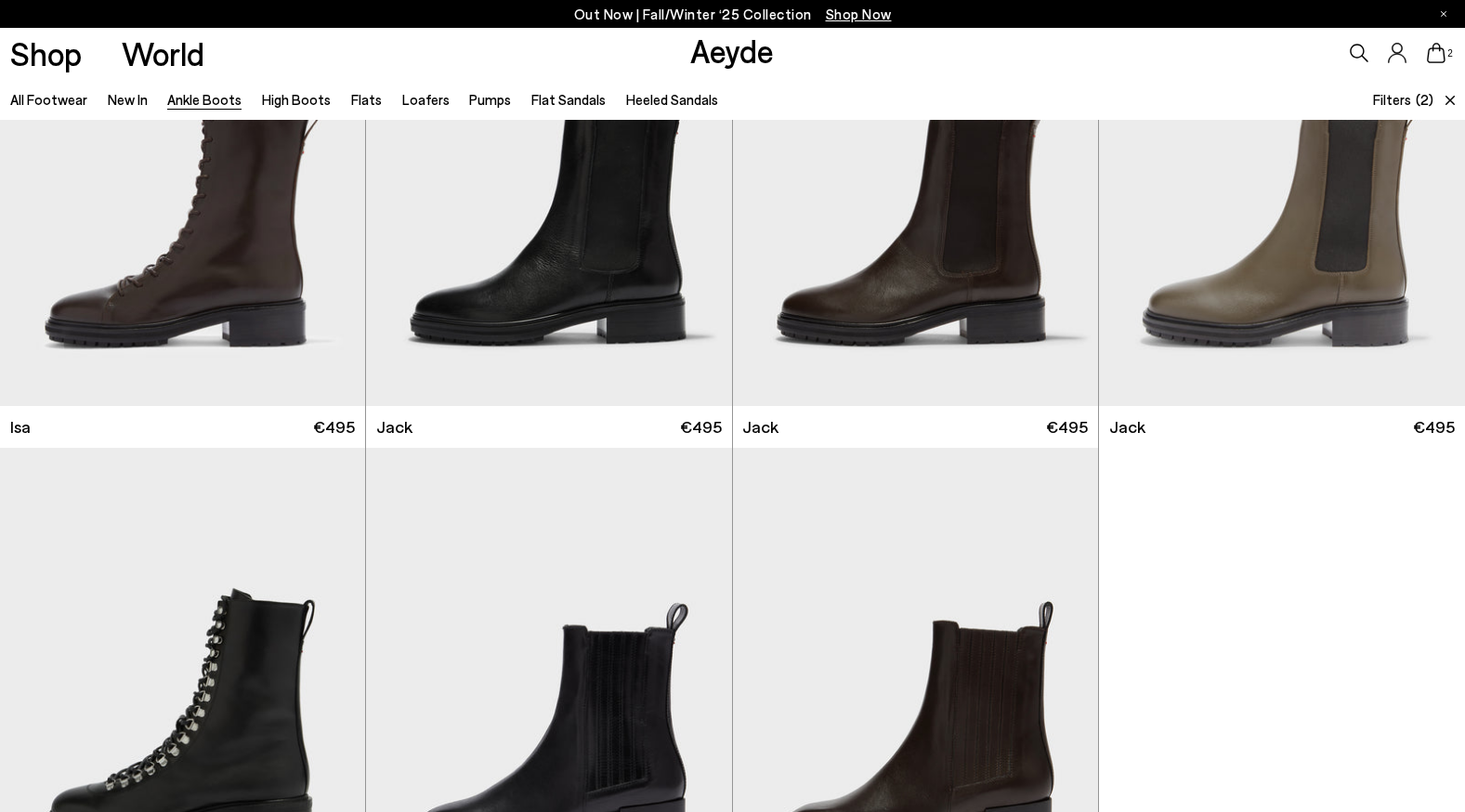
scroll to position [674, 0]
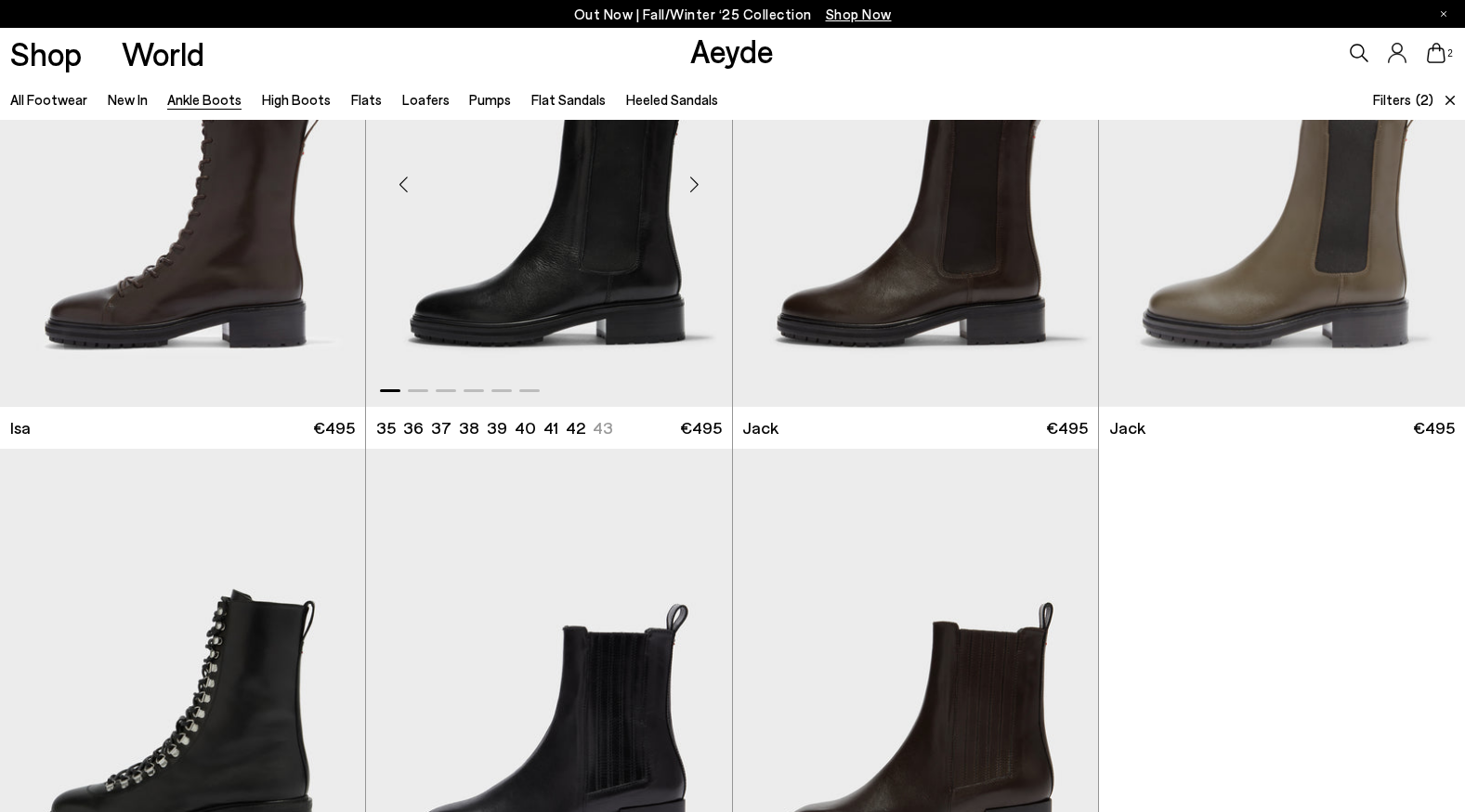
click at [653, 272] on img "1 / 6" at bounding box center [548, 177] width 365 height 459
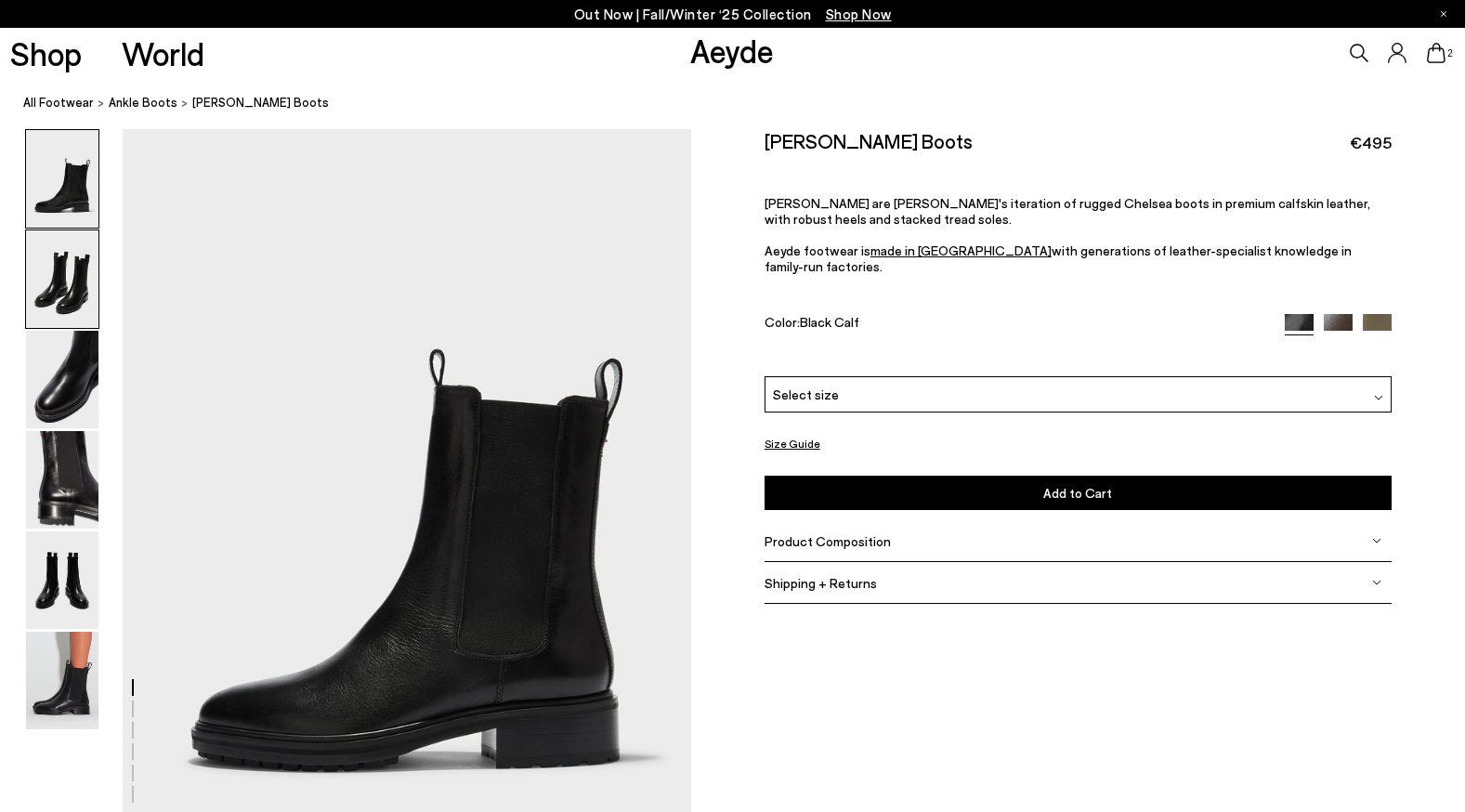
click at [80, 297] on img at bounding box center [62, 279] width 73 height 98
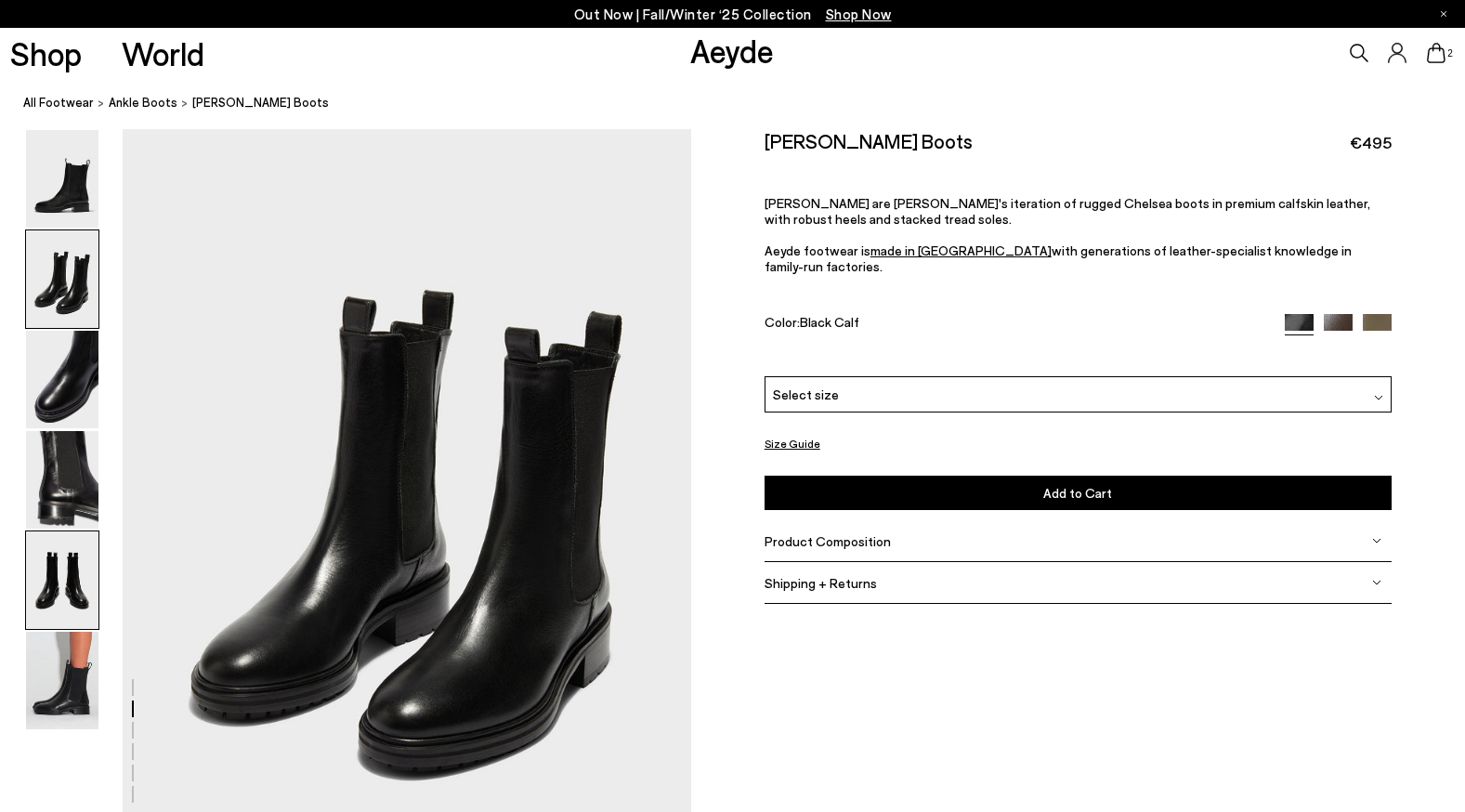
click at [74, 579] on img at bounding box center [62, 580] width 73 height 98
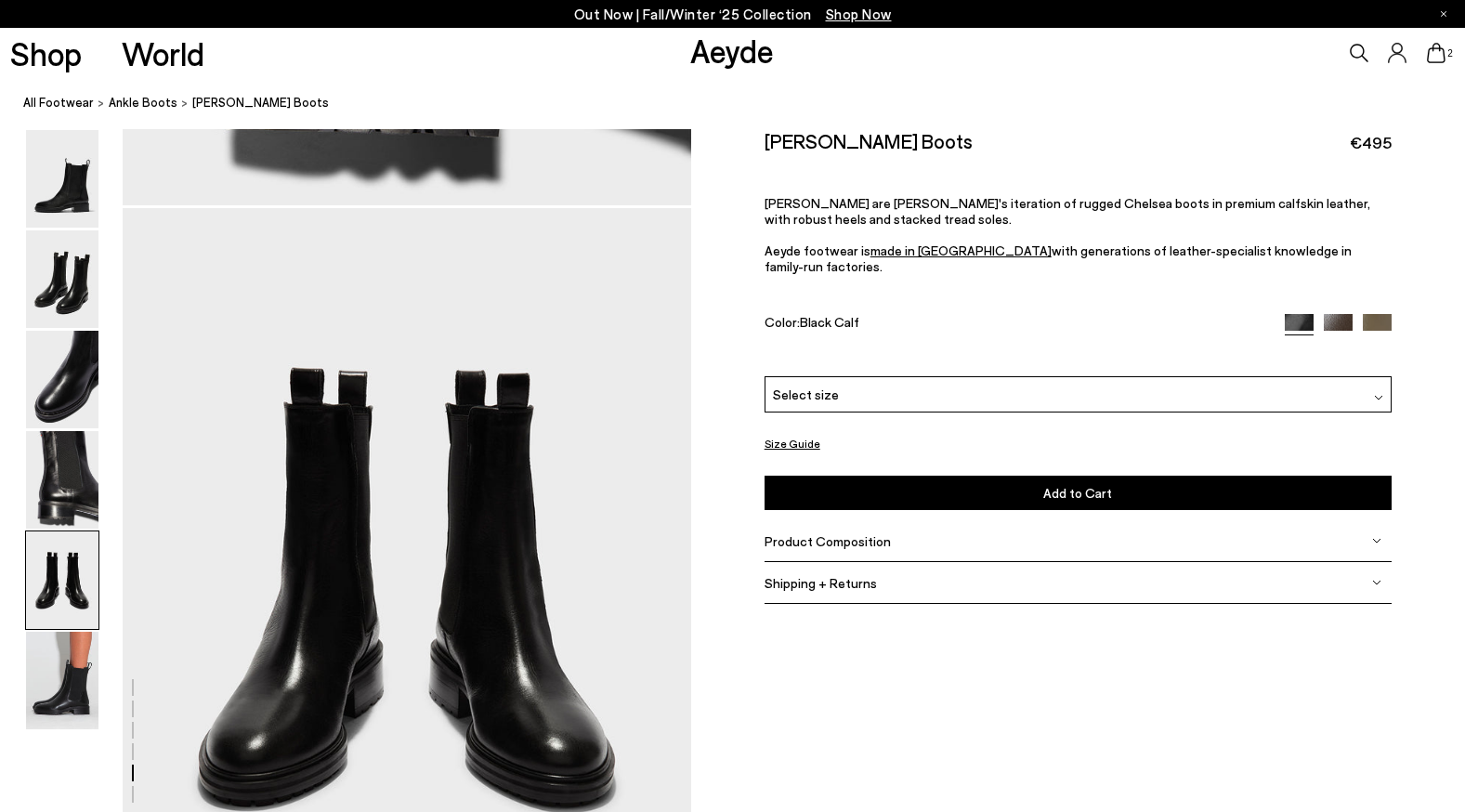
scroll to position [3045, 0]
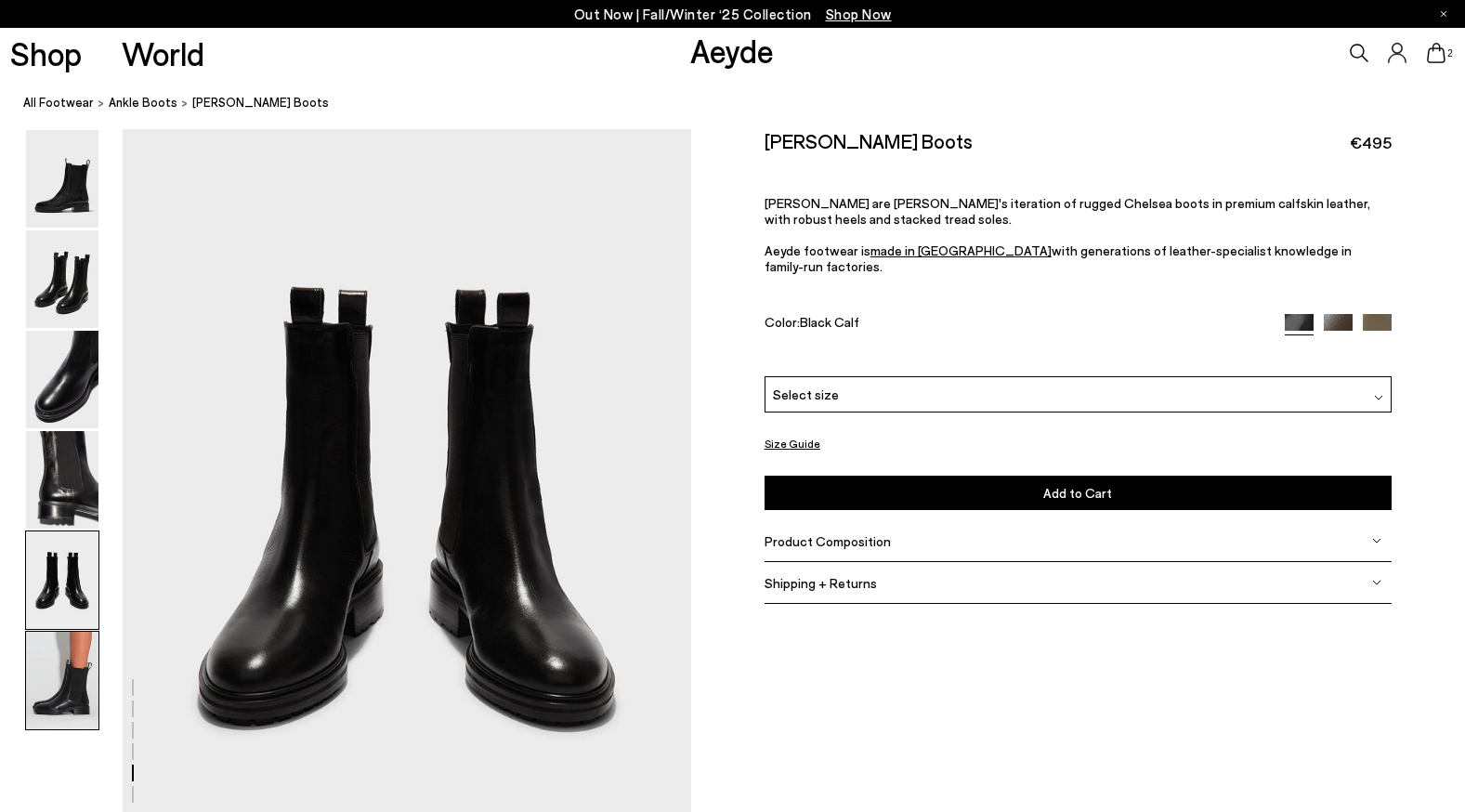
click at [55, 674] on img at bounding box center [62, 681] width 73 height 98
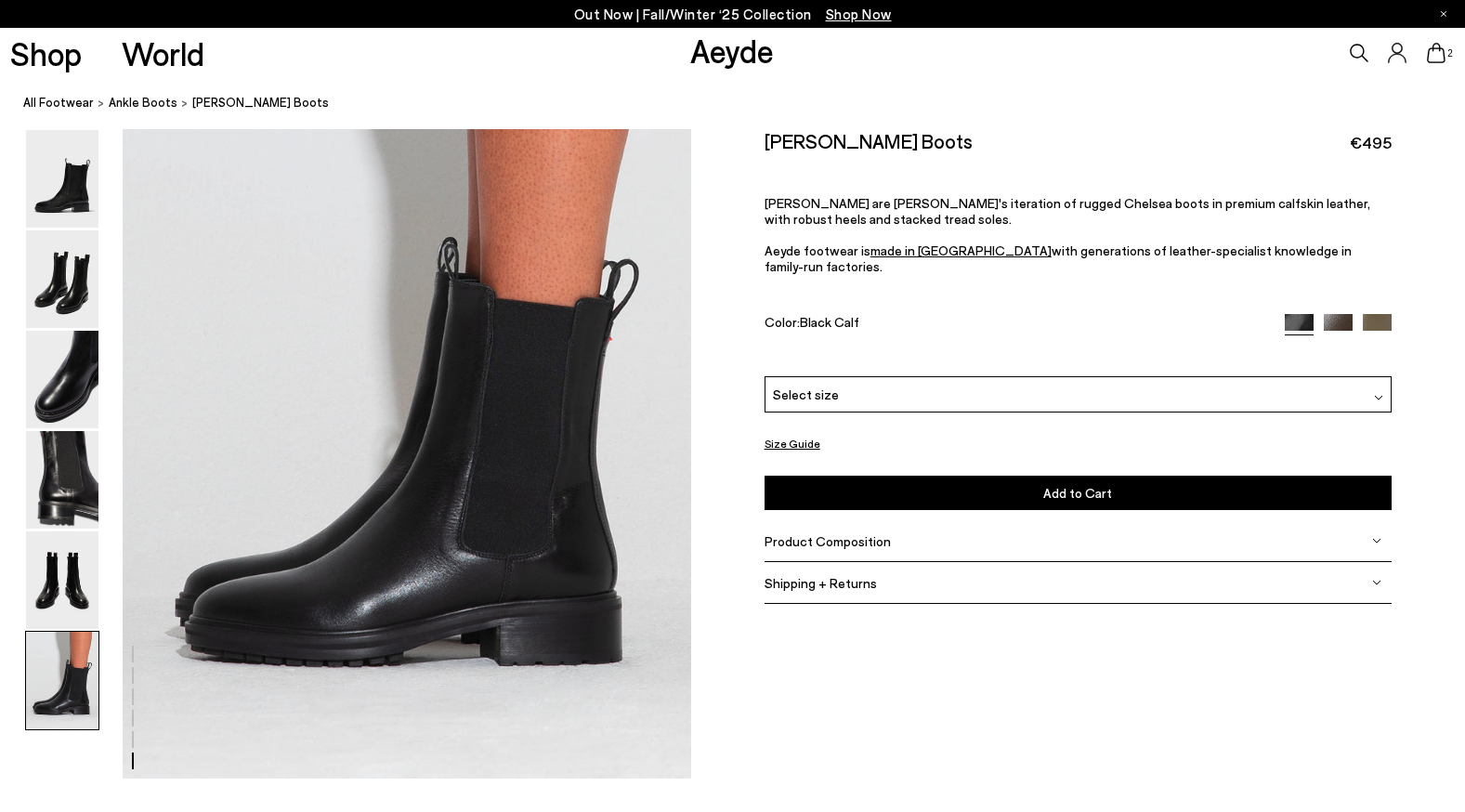
scroll to position [3932, 0]
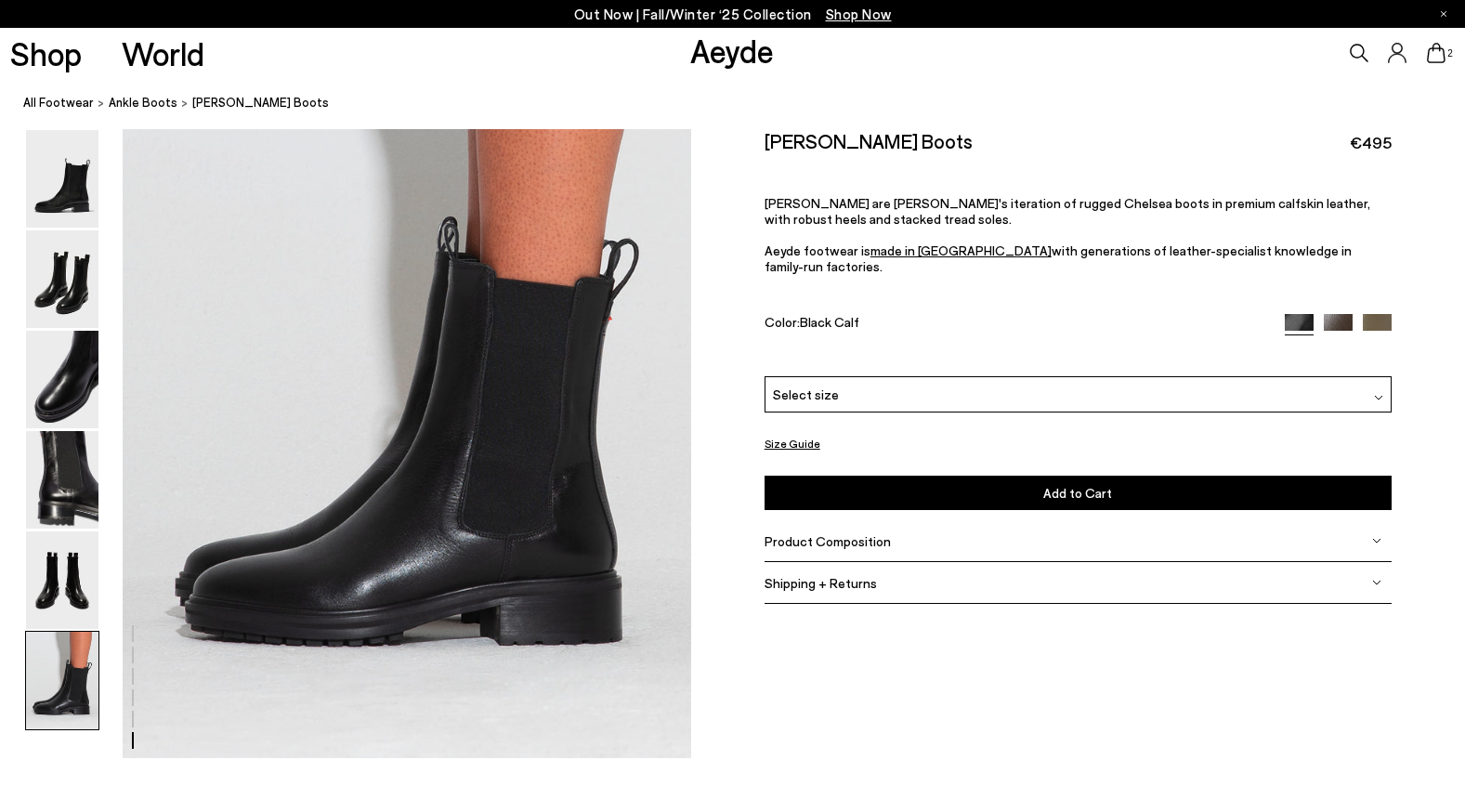
click at [1337, 314] on img at bounding box center [1338, 329] width 29 height 29
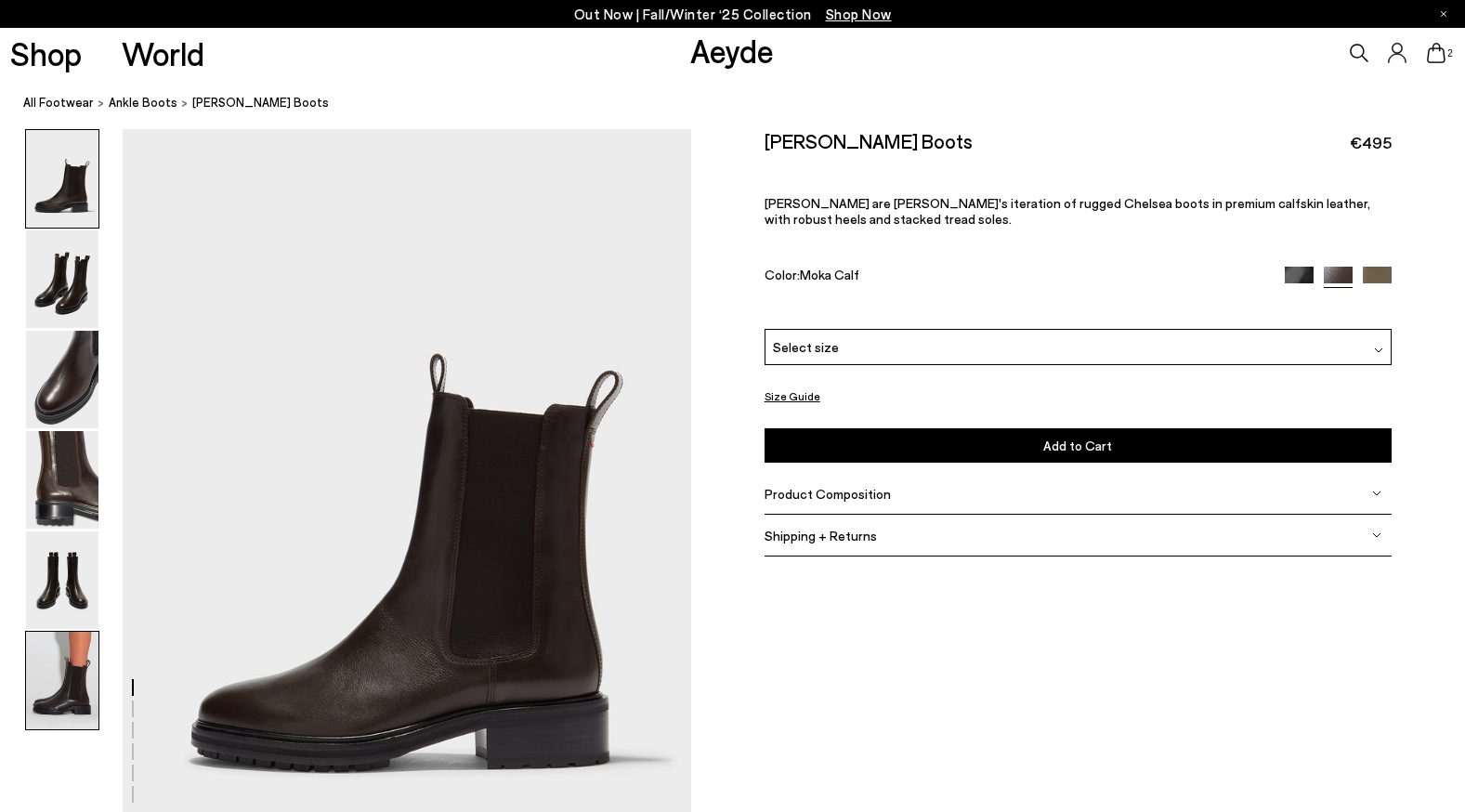
click at [72, 680] on img at bounding box center [62, 681] width 73 height 98
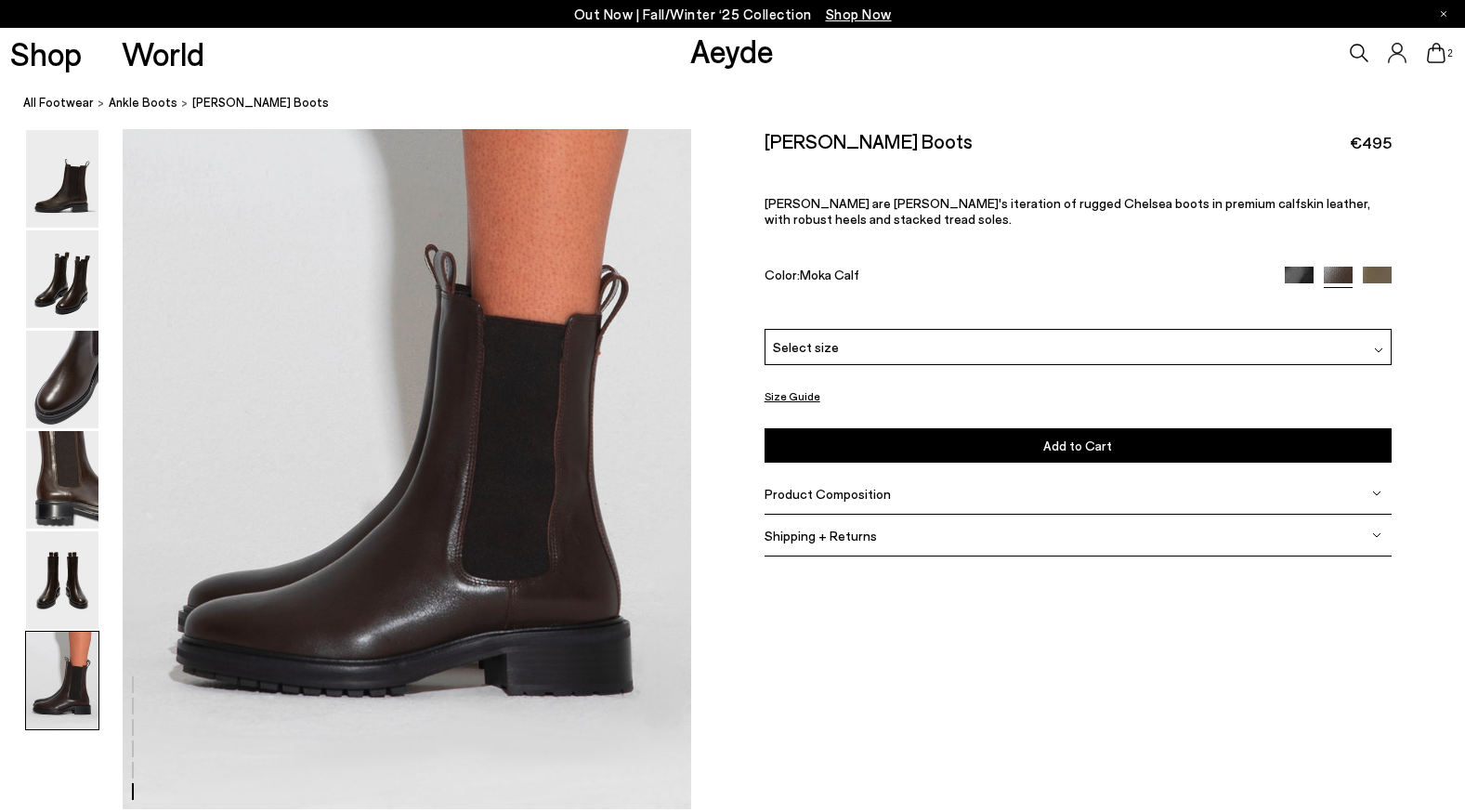
scroll to position [3932, 0]
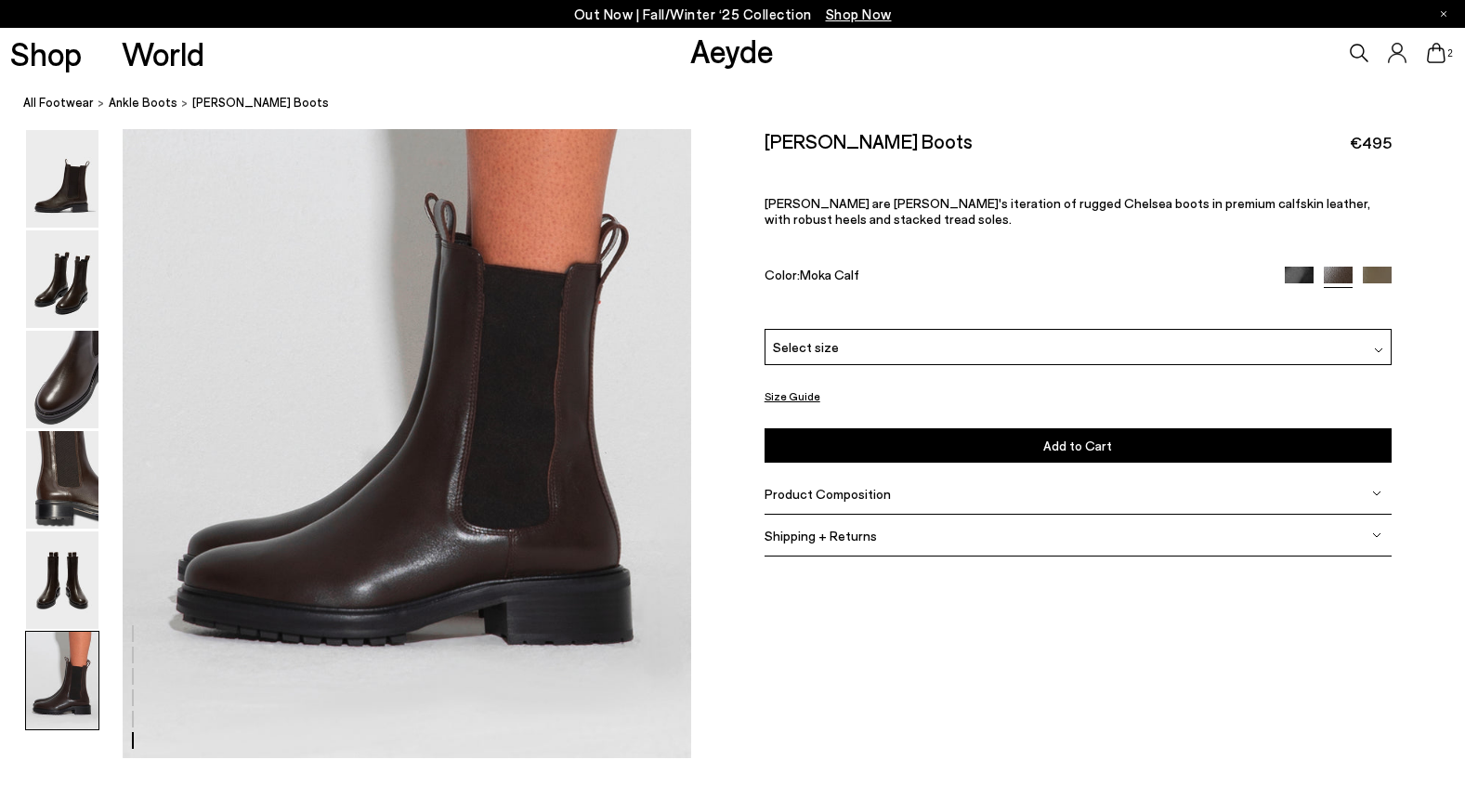
click at [1128, 343] on div "Select size" at bounding box center [1079, 347] width 627 height 36
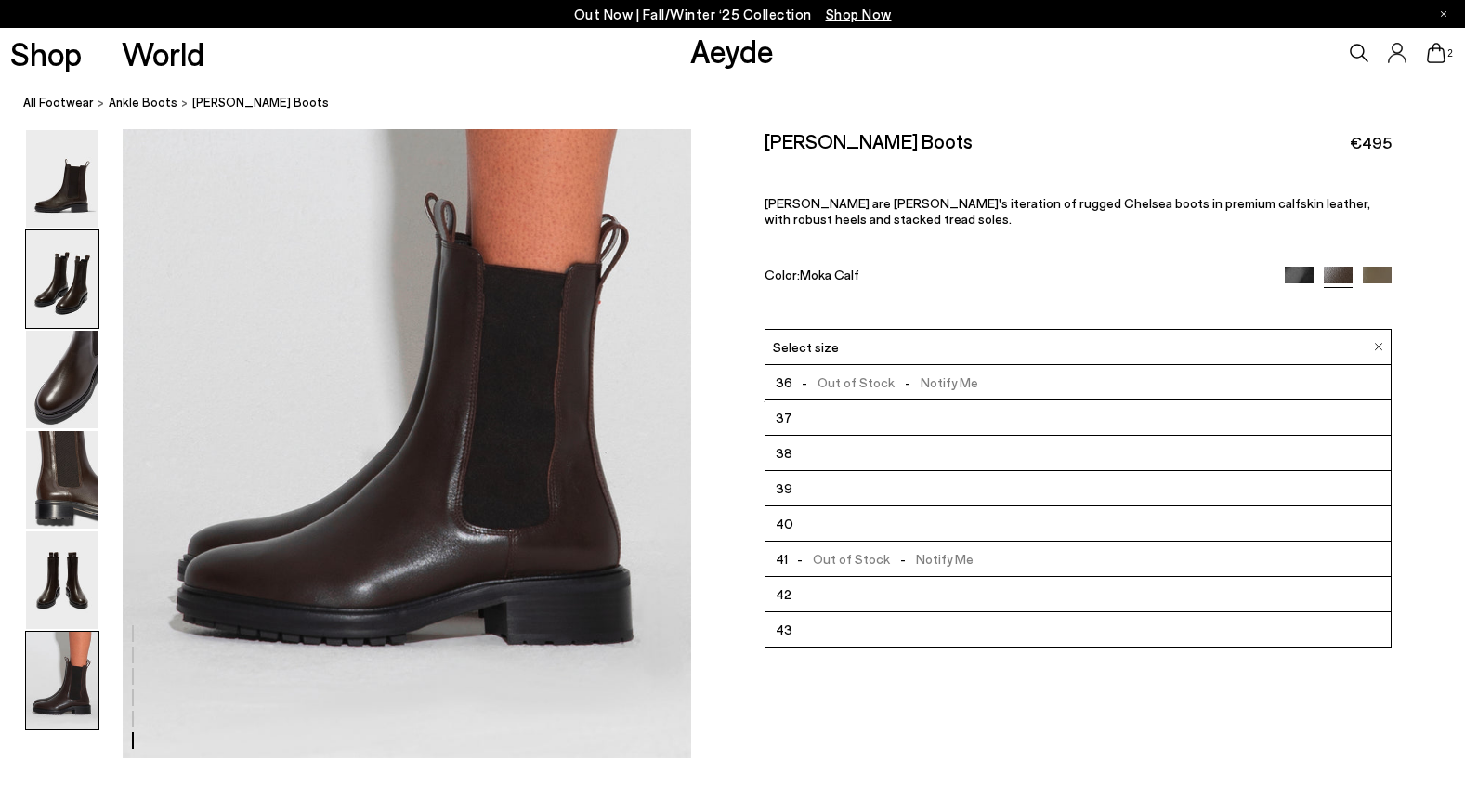
click at [53, 291] on img at bounding box center [62, 279] width 73 height 98
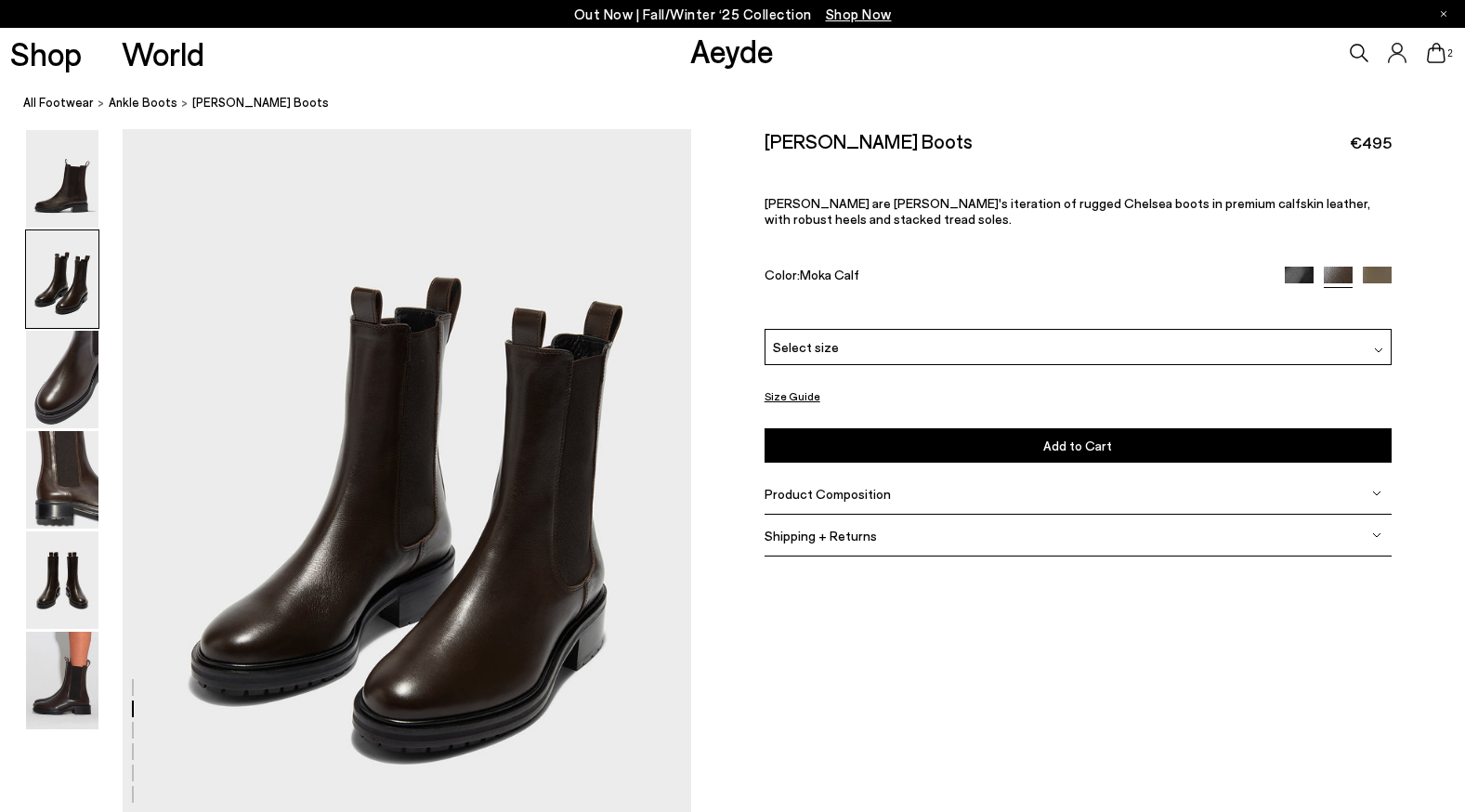
scroll to position [763, 0]
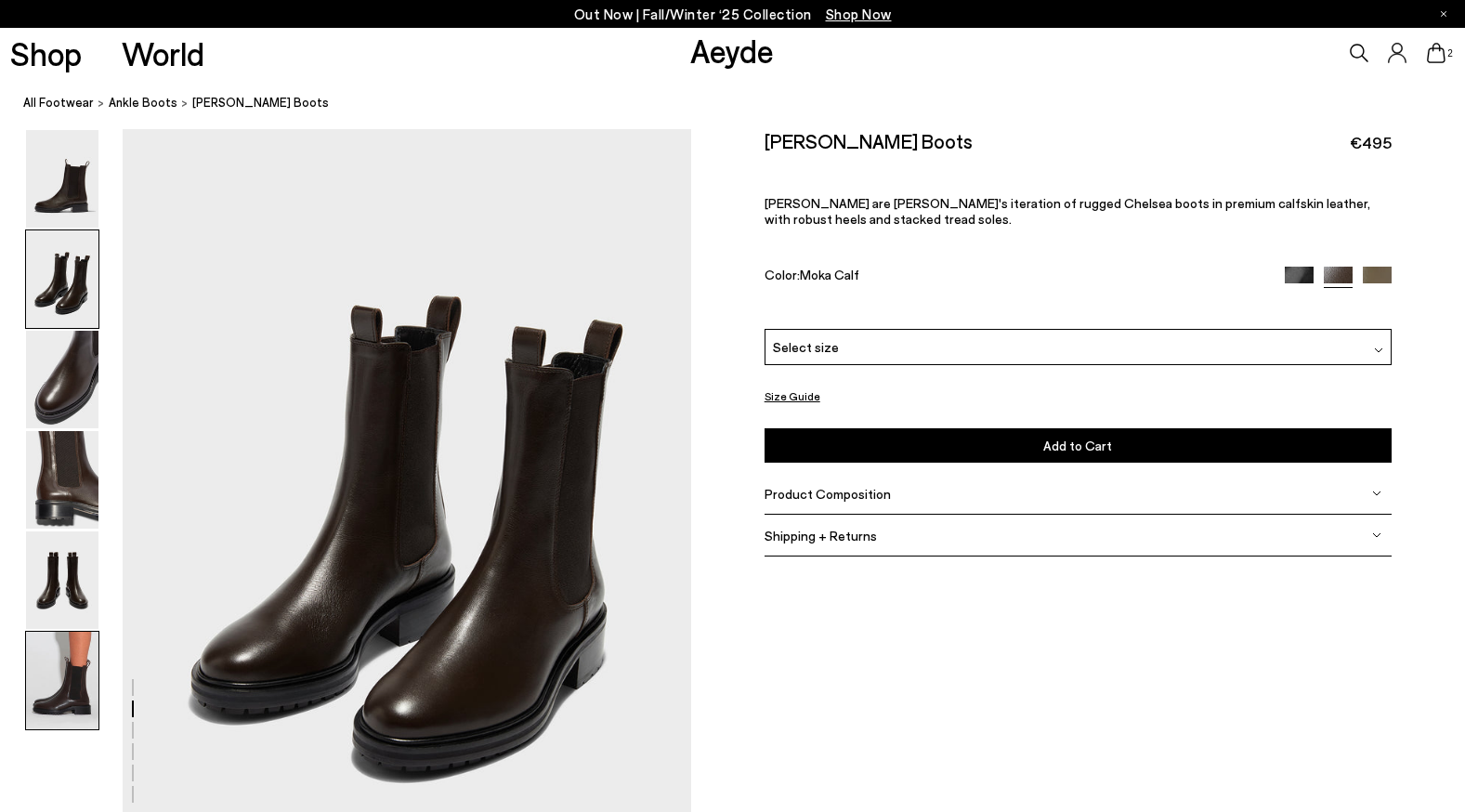
click at [66, 692] on img at bounding box center [62, 681] width 73 height 98
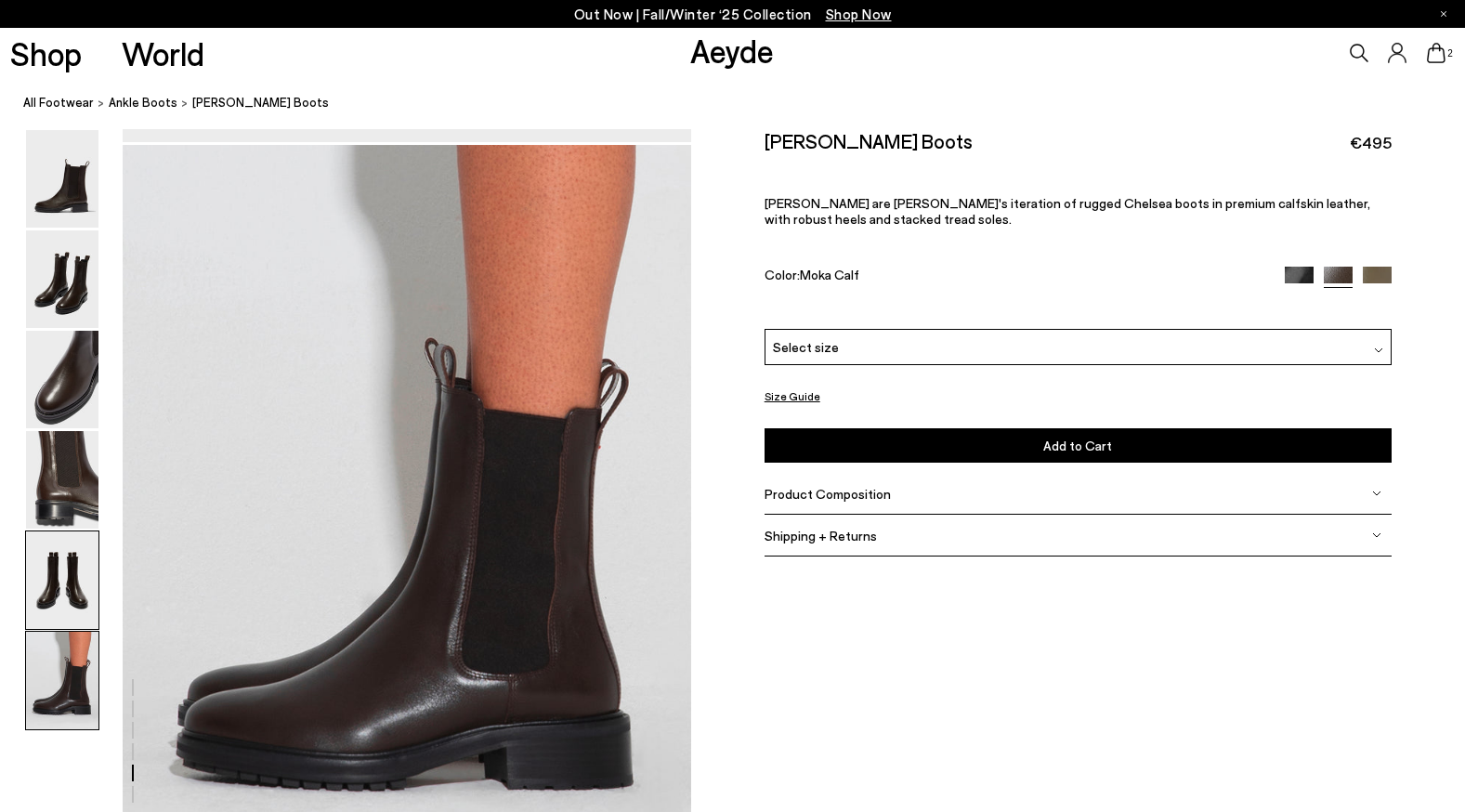
scroll to position [3932, 0]
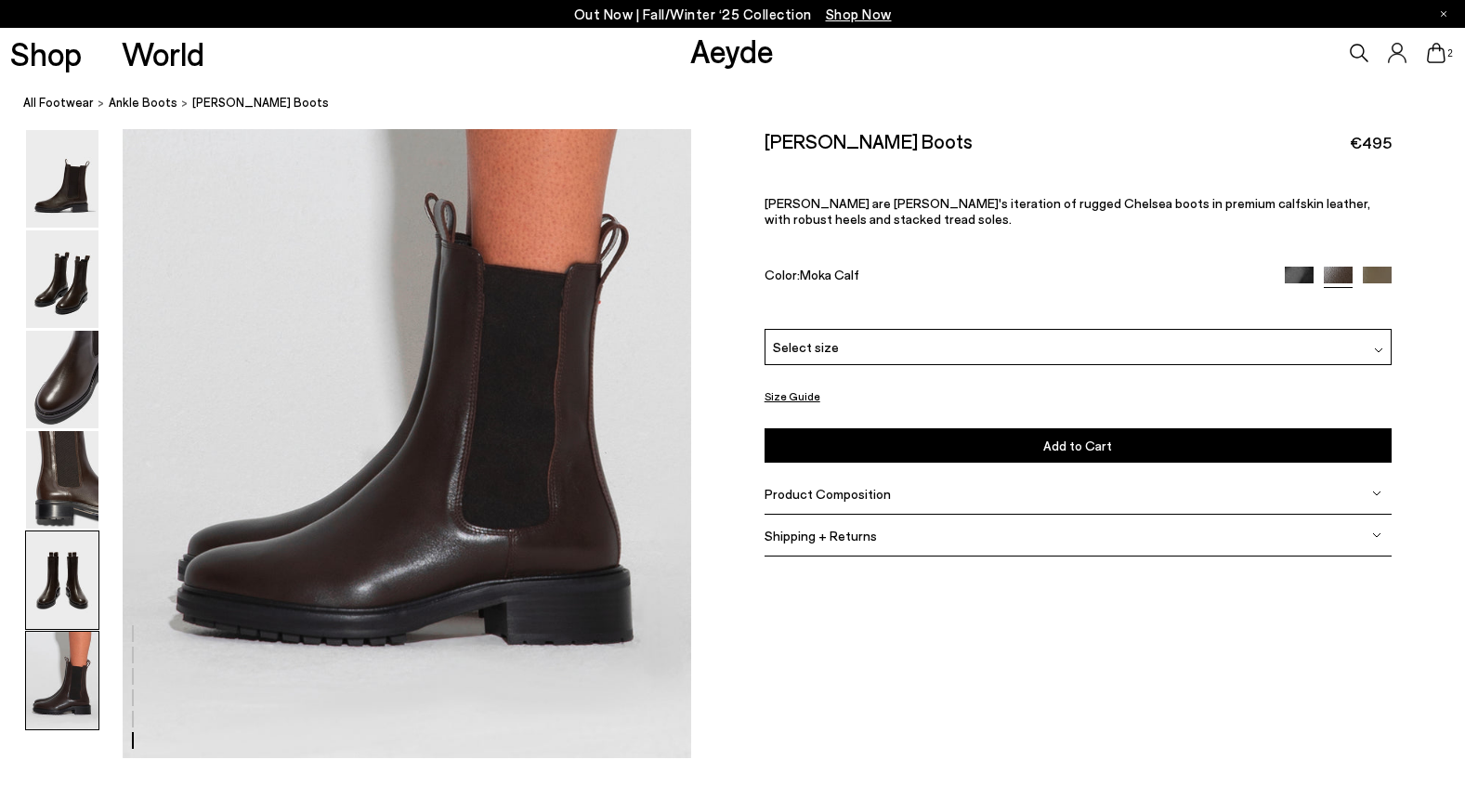
click at [65, 597] on img at bounding box center [62, 580] width 73 height 98
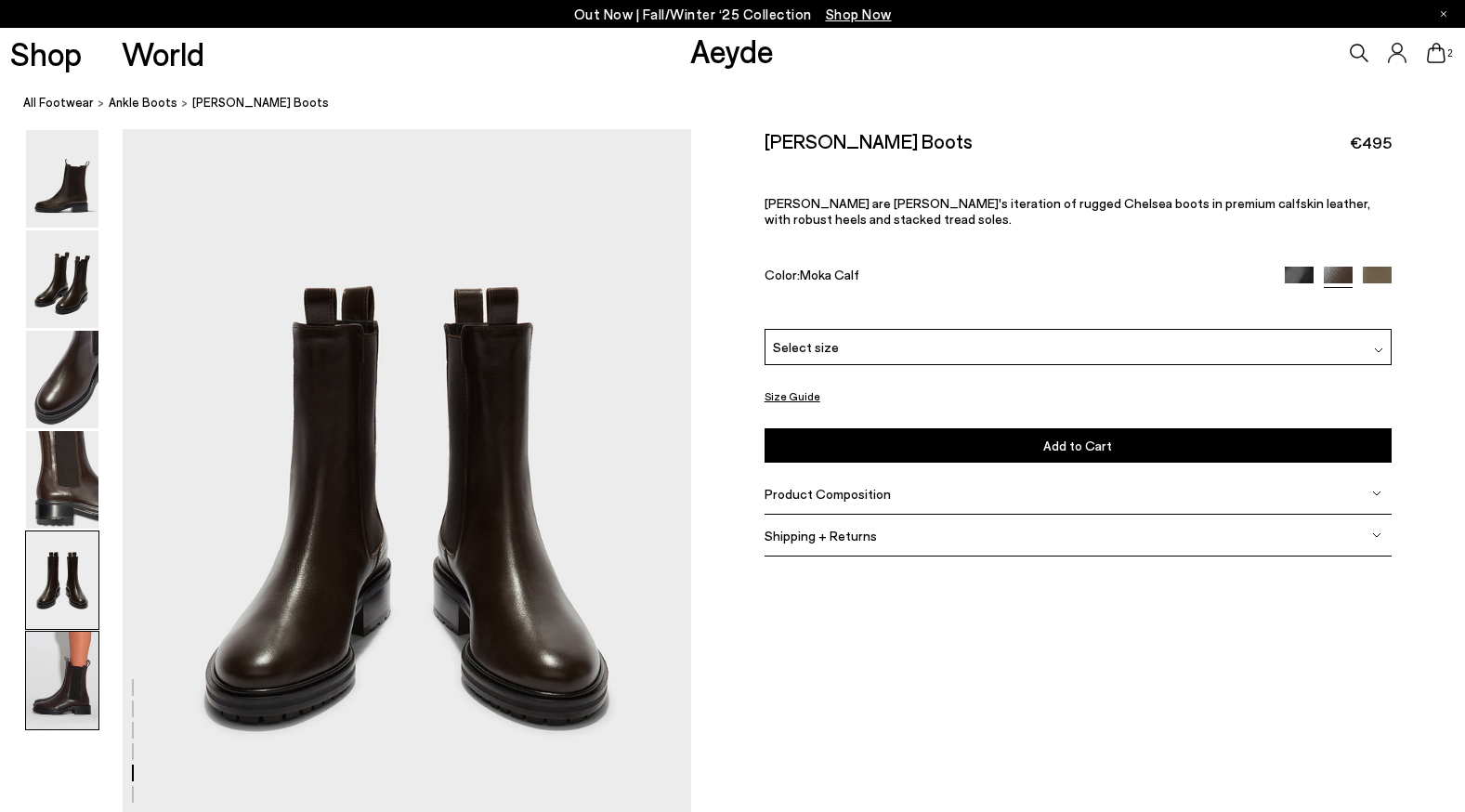
scroll to position [3045, 0]
click at [69, 691] on img at bounding box center [62, 681] width 73 height 98
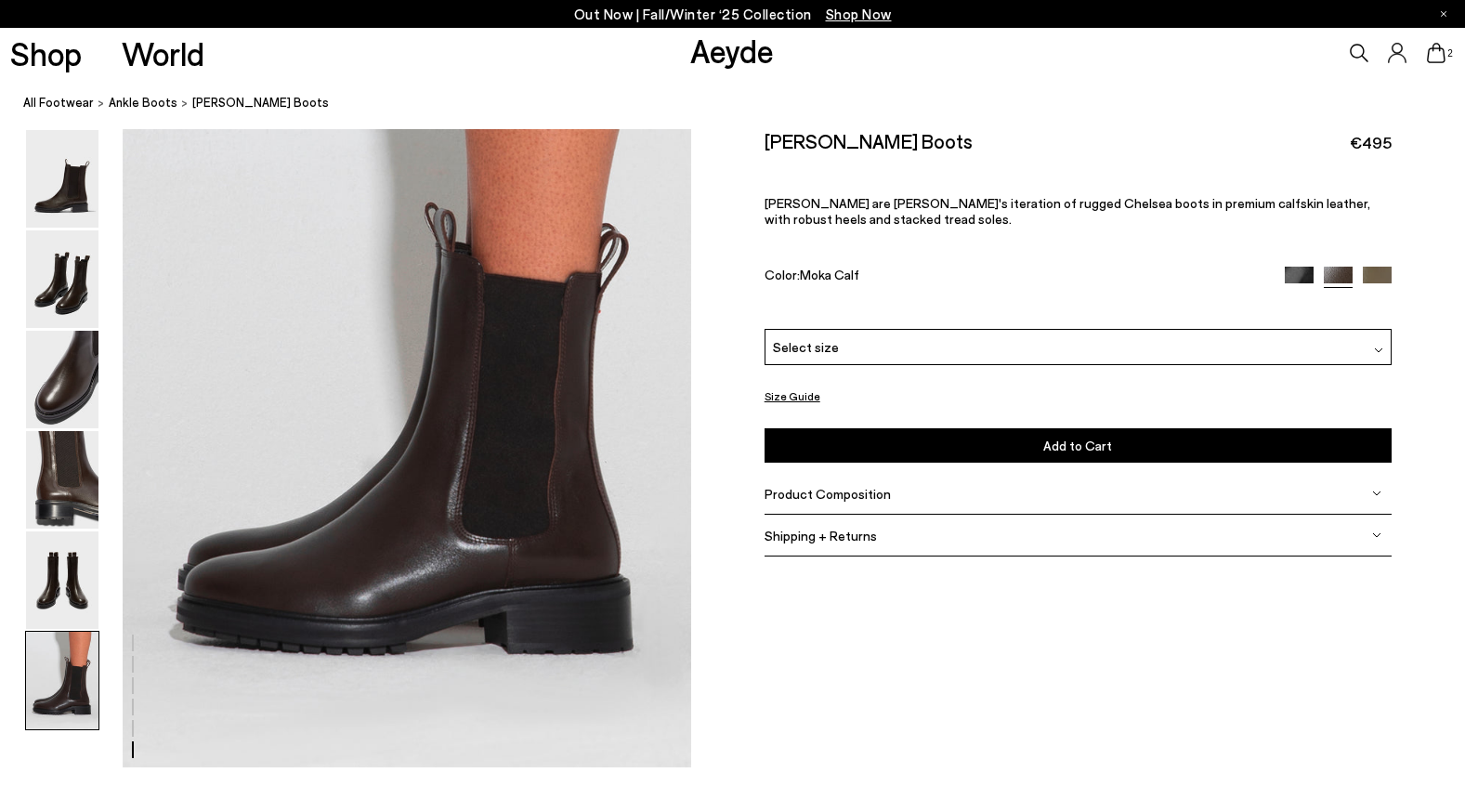
scroll to position [3932, 0]
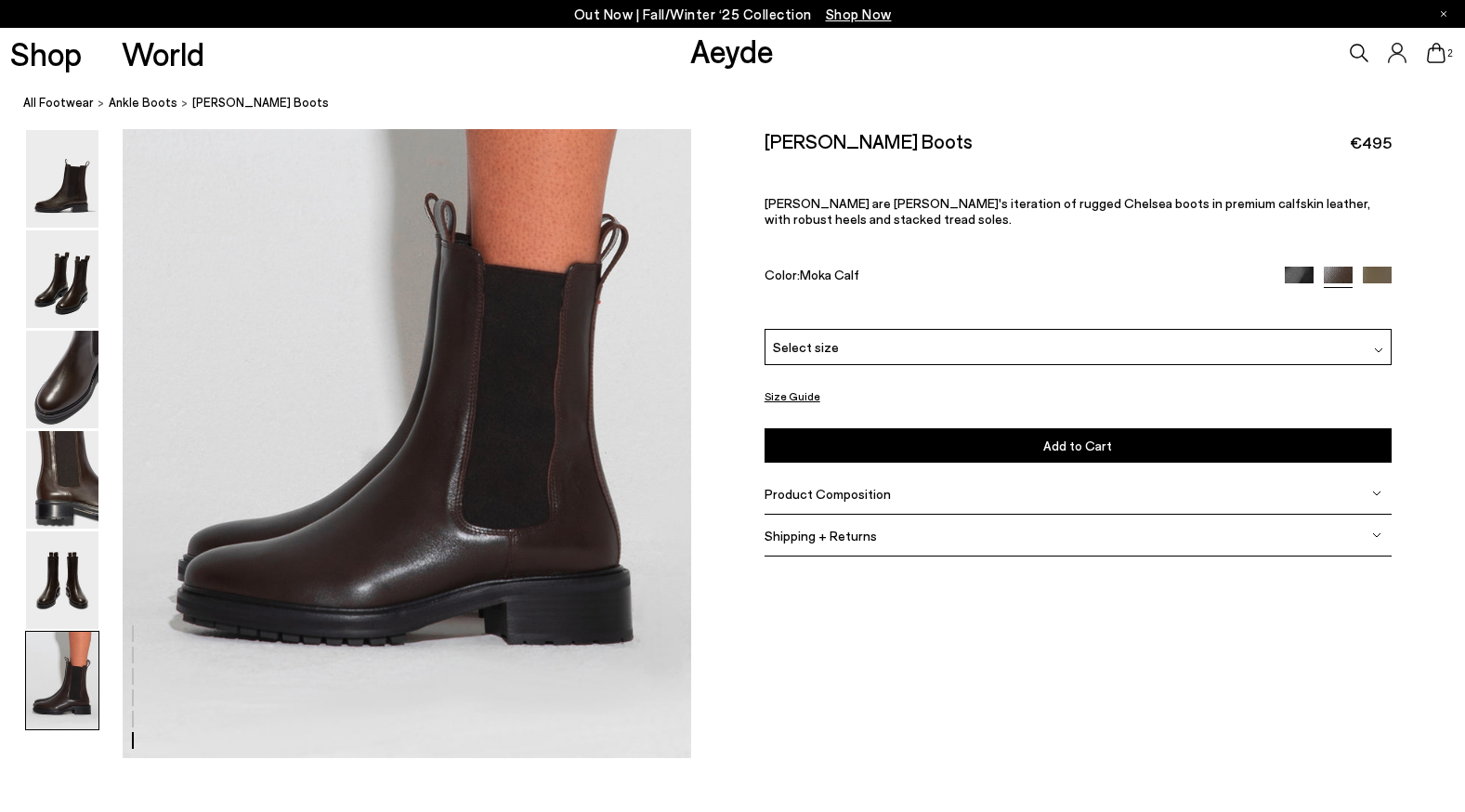
click at [1435, 57] on icon at bounding box center [1436, 53] width 18 height 20
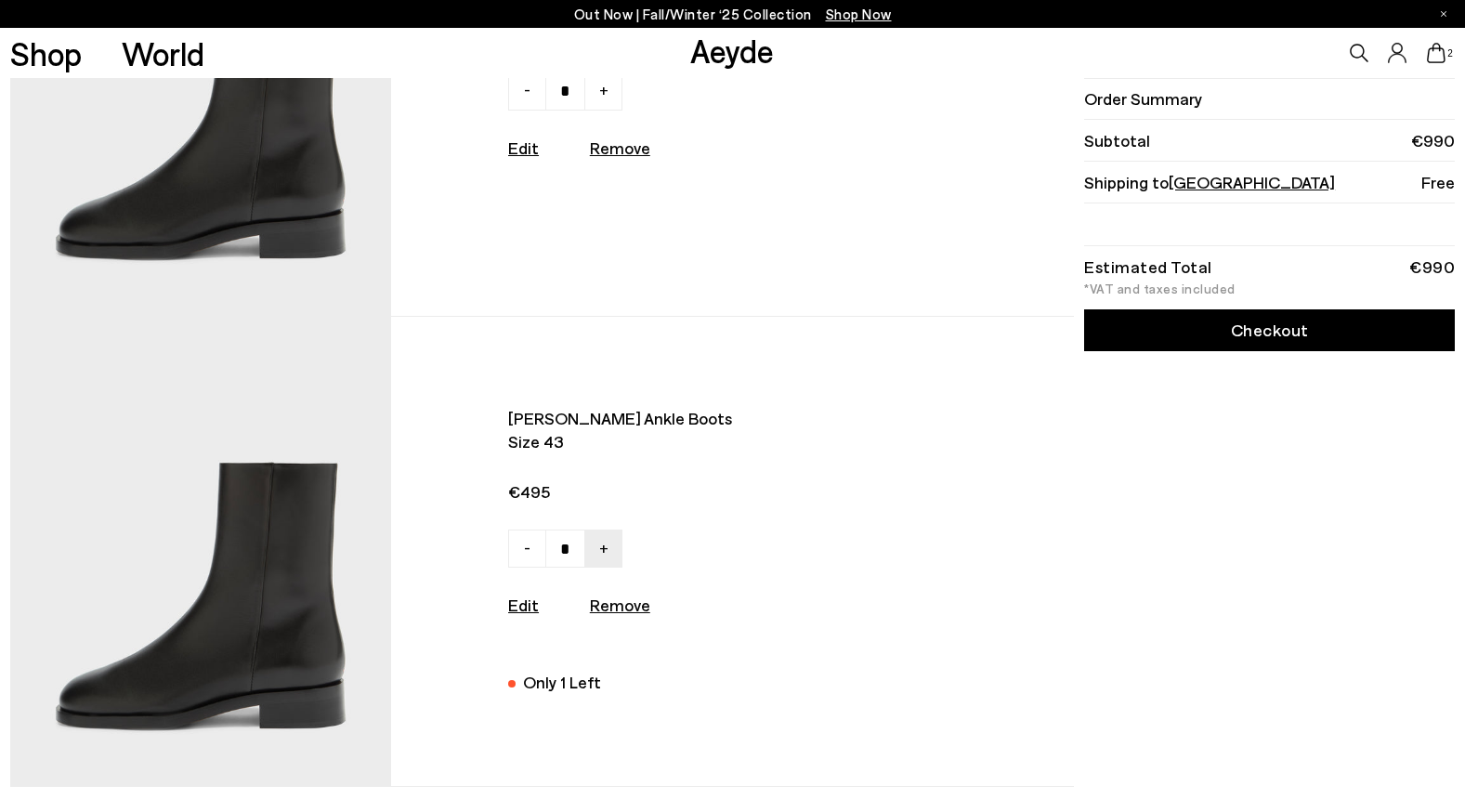
scroll to position [196, 0]
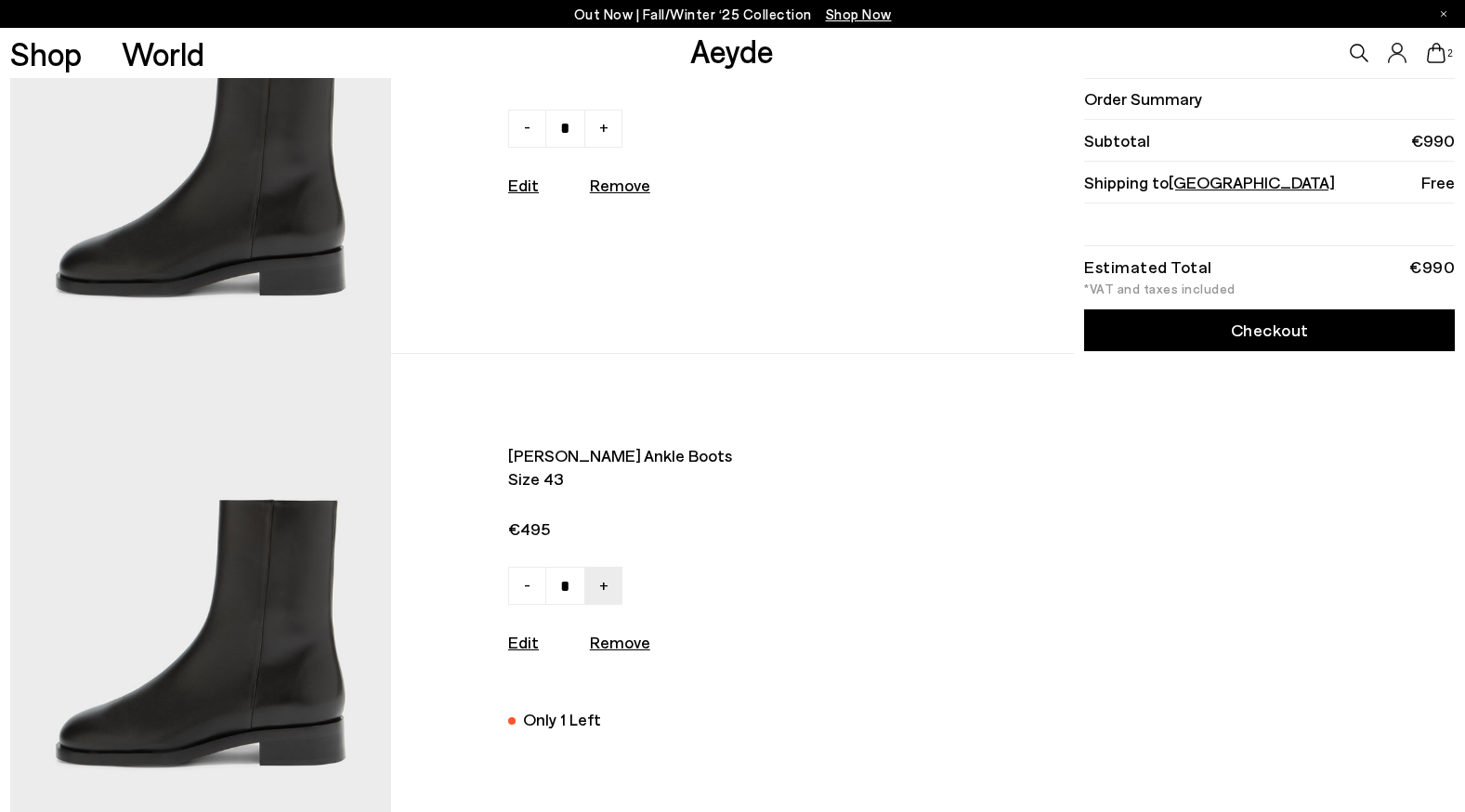
click at [1280, 336] on link "Checkout" at bounding box center [1269, 331] width 371 height 42
